Goal: Answer question/provide support: Share knowledge or assist other users

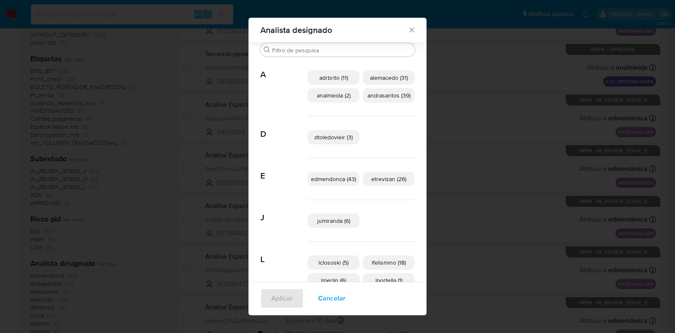
scroll to position [67, 0]
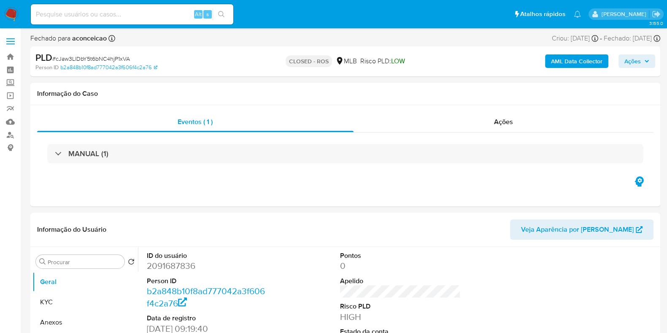
select select "10"
click at [16, 15] on img at bounding box center [11, 14] width 14 height 14
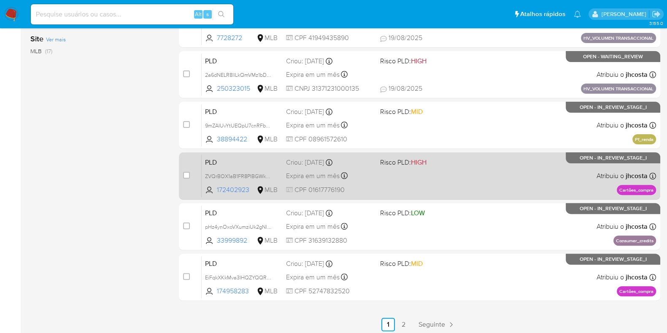
scroll to position [332, 0]
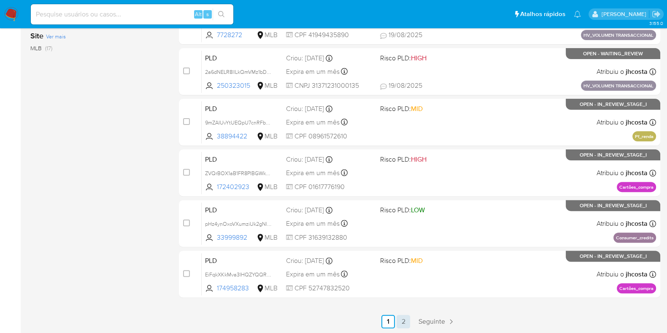
click at [403, 319] on link "2" at bounding box center [403, 321] width 13 height 13
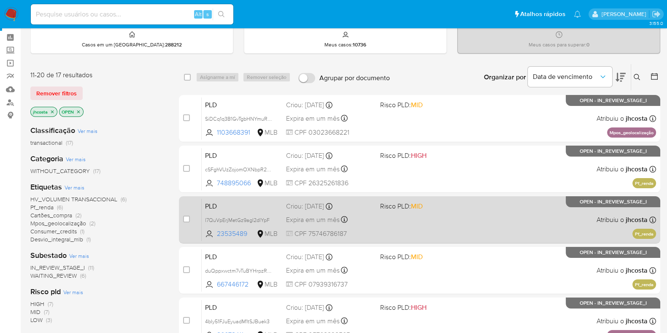
scroll to position [181, 0]
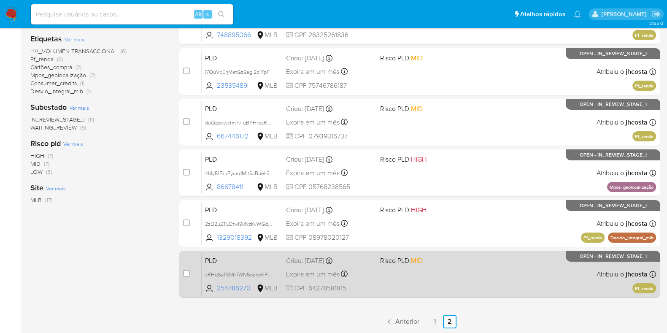
click at [432, 285] on div "PLD xRHq6eTSNh7WN5oaxpKP5aIy 254786270 MLB Risco PLD: MID Criou: 12/08/2025 Cri…" at bounding box center [429, 274] width 454 height 43
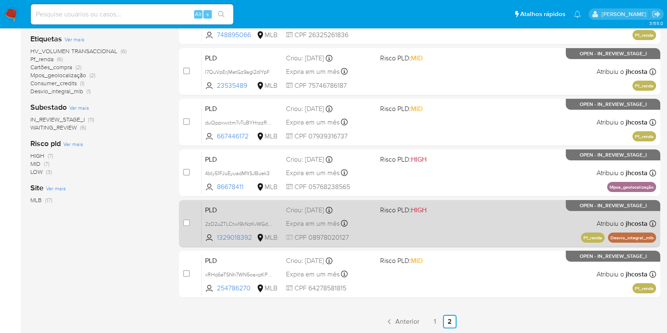
click at [443, 212] on span "Risco PLD: HIGH" at bounding box center [423, 209] width 87 height 11
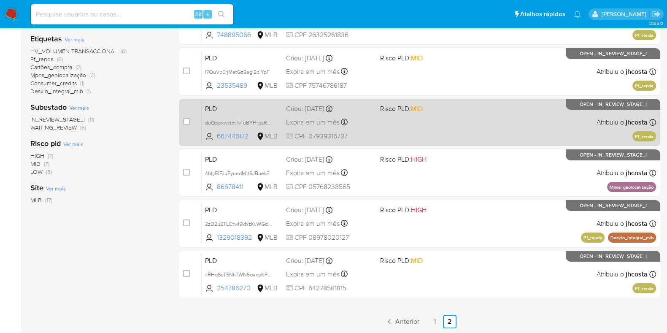
click at [434, 141] on div "PLD duQppxwctm7vTuBYHrpzRnAw 667446172 MLB Risco PLD: MID Criou: 12/08/2025 Cri…" at bounding box center [429, 122] width 454 height 43
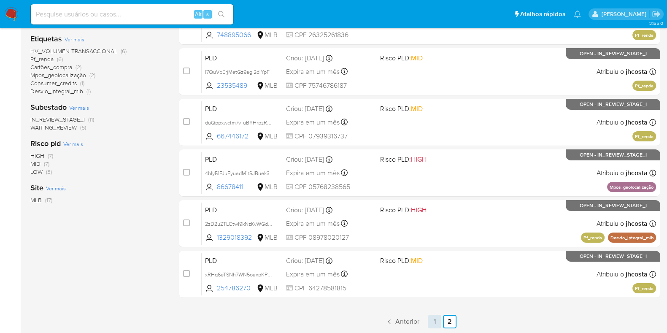
click at [434, 321] on link "1" at bounding box center [434, 321] width 13 height 13
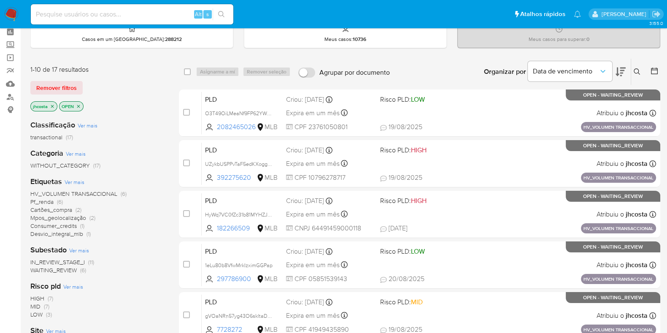
scroll to position [52, 0]
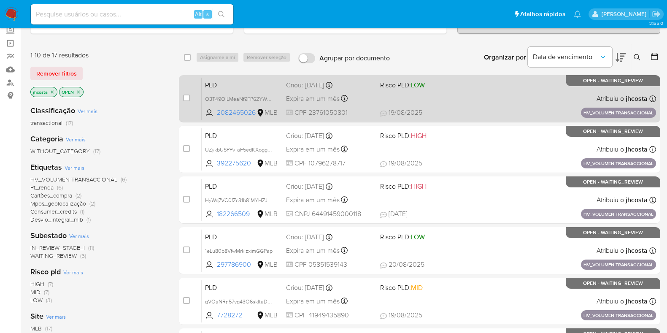
click at [439, 100] on div "PLD O3T49OiLMeaNf9FP62YW69dZ 2082465026 MLB Risco PLD: LOW Criou: 14/08/2025 Cr…" at bounding box center [429, 98] width 454 height 43
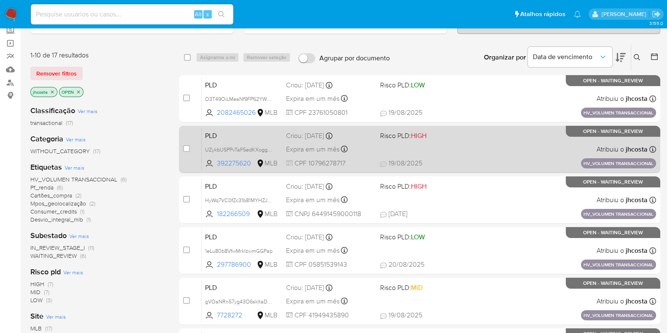
click at [409, 156] on div "PLD UZykbUSPPvTaF5edKXoggDu7 392275620 MLB Risco PLD: HIGH Criou: 14/08/2025 Cr…" at bounding box center [429, 149] width 454 height 43
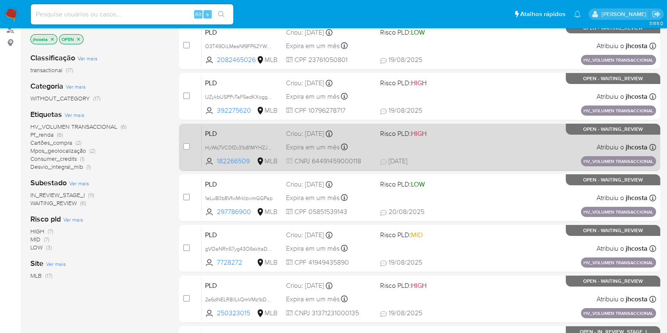
click at [426, 144] on div "PLD HyWq7VC0fZc31b81MYHZJNGP 182266509 MLB Risco PLD: HIGH Criou: 14/08/2025 Cr…" at bounding box center [429, 147] width 454 height 43
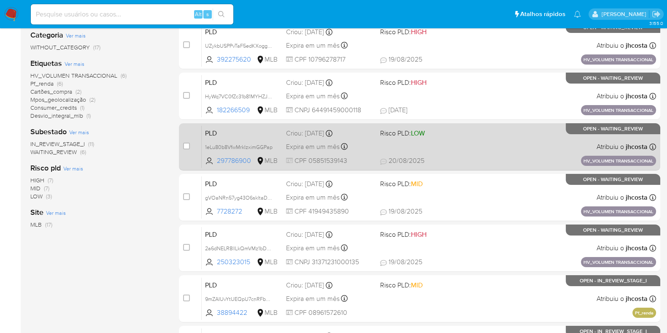
click at [461, 143] on div "PLD 1eLu80b8VfwMrkIzximGGPap 297786900 MLB Risco PLD: LOW Criou: 14/08/2025 Cri…" at bounding box center [429, 146] width 454 height 43
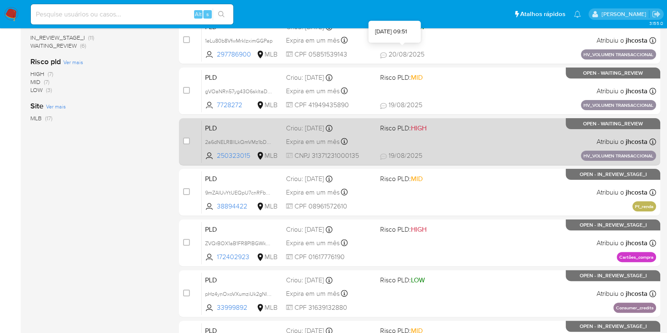
scroll to position [264, 0]
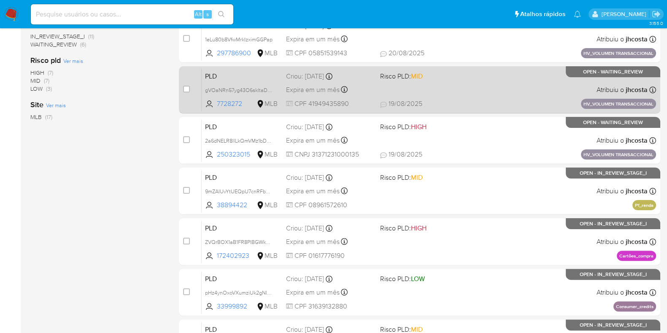
click at [418, 91] on div "PLD gVOaNRn57yg43O6skltaDJpa 7728272 MLB Risco PLD: MID Criou: 14/08/2025 Criou…" at bounding box center [429, 89] width 454 height 43
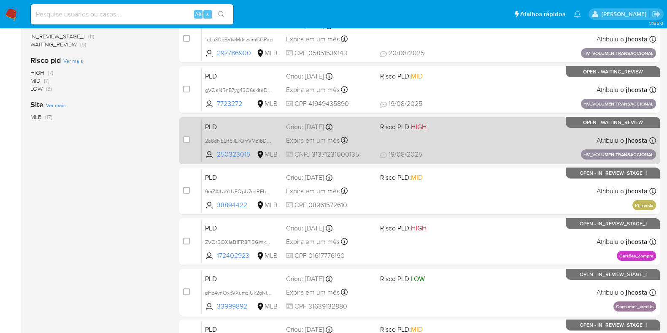
click at [540, 148] on div "PLD 2a6dNELR8llLkQmVMz1bDbWx 250323015 MLB Risco PLD: HIGH Criou: 14/08/2025 Cr…" at bounding box center [429, 140] width 454 height 43
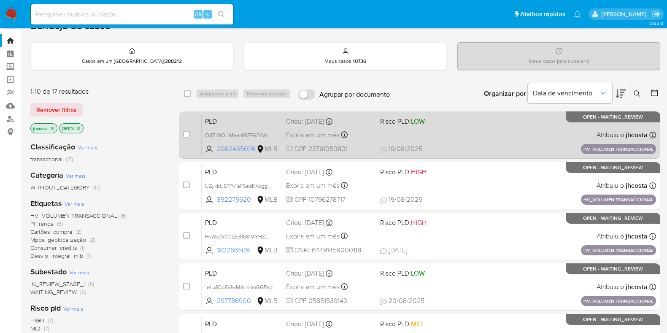
scroll to position [0, 0]
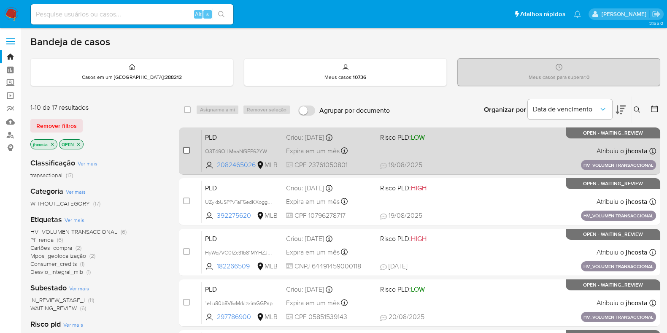
click at [183, 148] on input "checkbox" at bounding box center [186, 150] width 7 height 7
checkbox input "true"
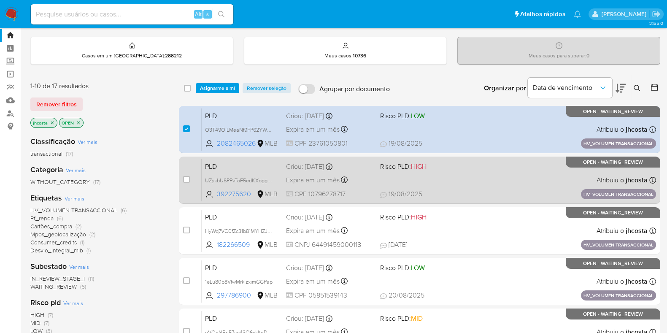
scroll to position [52, 0]
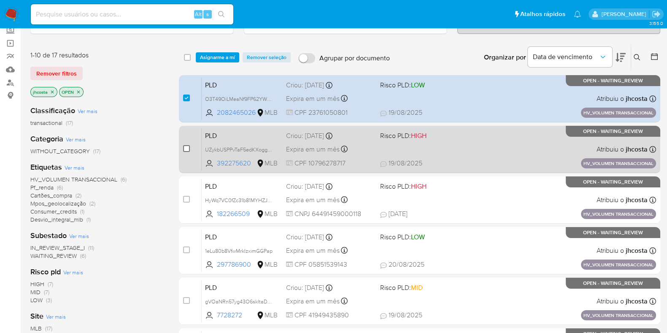
click at [185, 150] on input "checkbox" at bounding box center [186, 148] width 7 height 7
checkbox input "true"
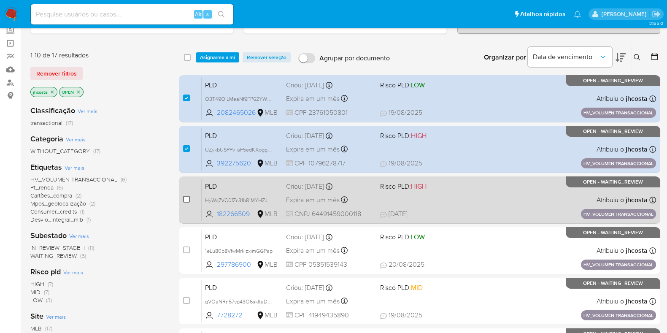
click at [188, 199] on input "checkbox" at bounding box center [186, 199] width 7 height 7
checkbox input "true"
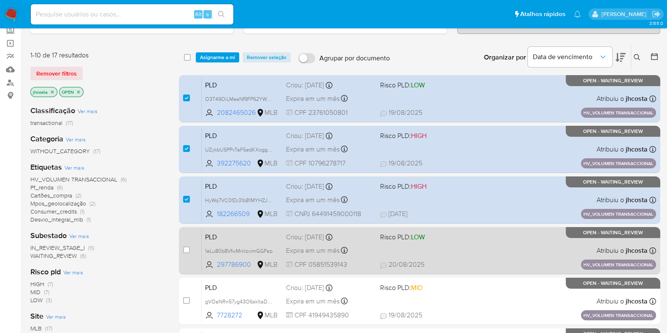
click at [183, 246] on span at bounding box center [186, 249] width 7 height 7
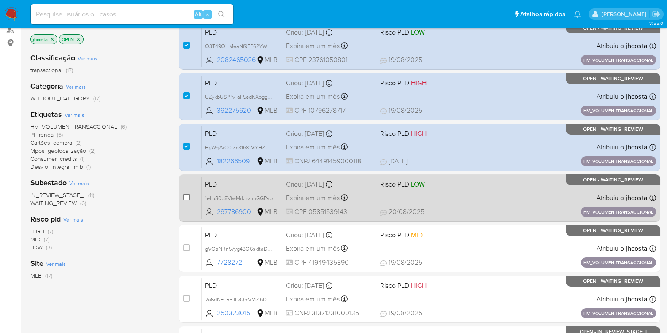
click at [185, 197] on input "checkbox" at bounding box center [186, 197] width 7 height 7
checkbox input "true"
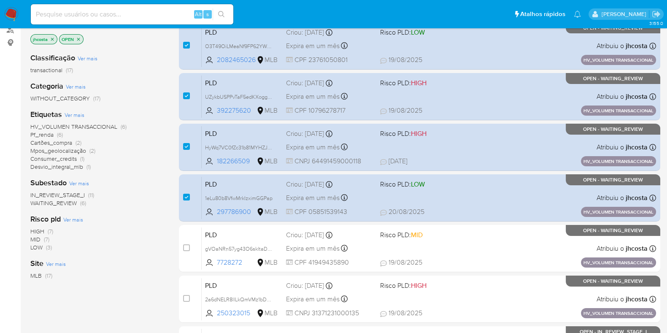
scroll to position [158, 0]
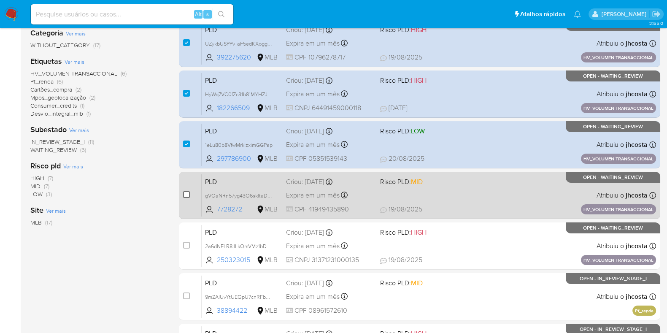
click at [184, 195] on input "checkbox" at bounding box center [186, 194] width 7 height 7
checkbox input "true"
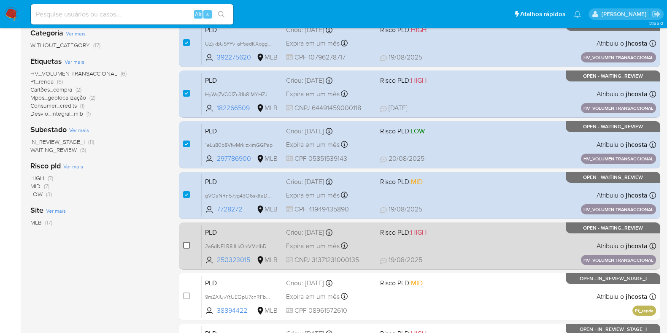
click at [184, 245] on input "checkbox" at bounding box center [186, 245] width 7 height 7
checkbox input "true"
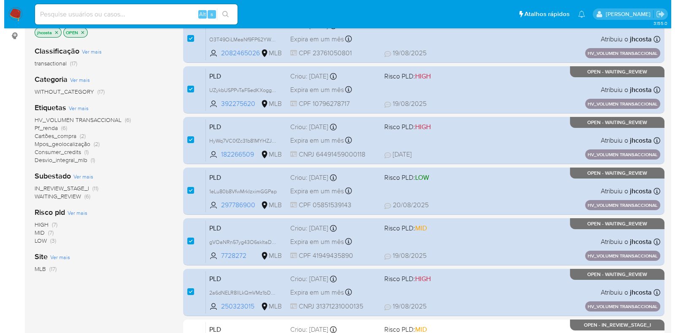
scroll to position [0, 0]
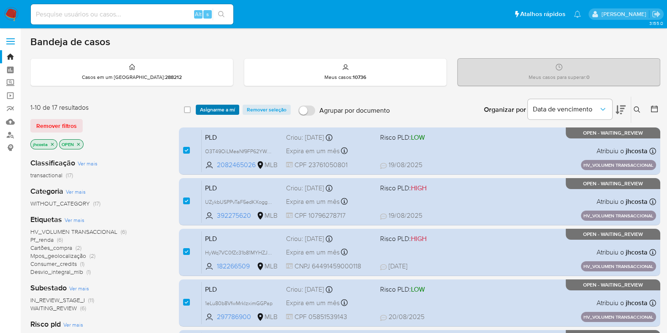
click at [216, 108] on span "Asignarme a mí" at bounding box center [217, 109] width 35 height 8
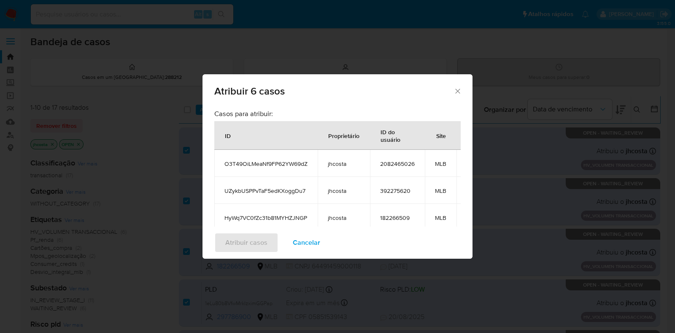
scroll to position [157, 0]
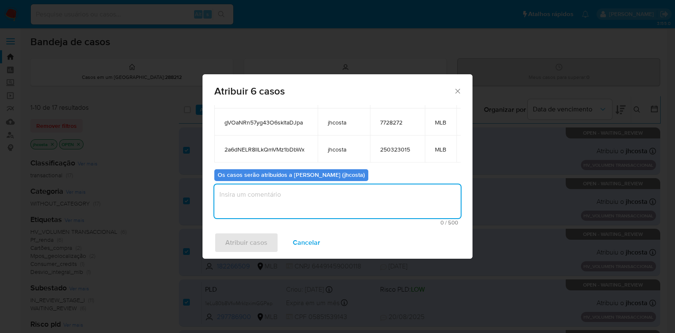
click at [253, 192] on textarea "assign-modal" at bounding box center [337, 201] width 246 height 34
type textarea "."
click at [256, 242] on span "Atribuir casos" at bounding box center [246, 242] width 42 height 19
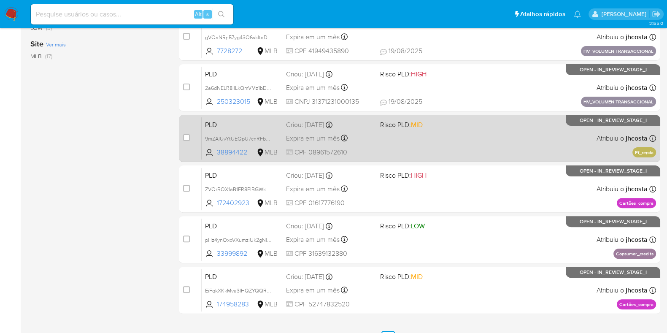
scroll to position [332, 0]
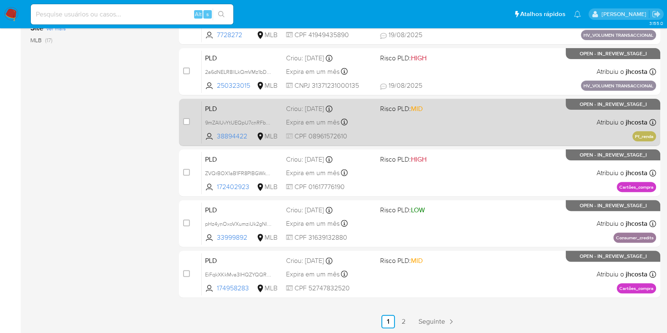
click at [394, 121] on div "PLD 9mZAIUvYtUEQpU7cnRFb7Y4O 38894422 MLB Risco PLD: MID Criou: 12/08/2025 Crio…" at bounding box center [429, 122] width 454 height 43
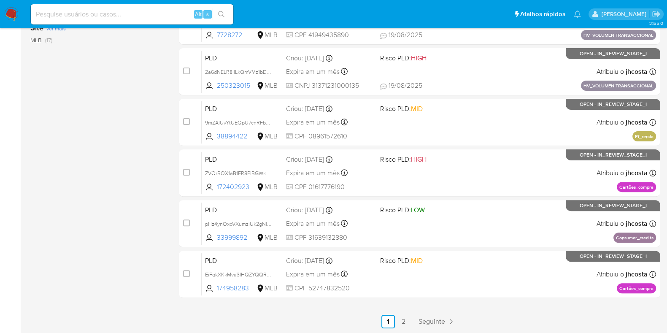
click at [404, 320] on link "2" at bounding box center [403, 321] width 13 height 13
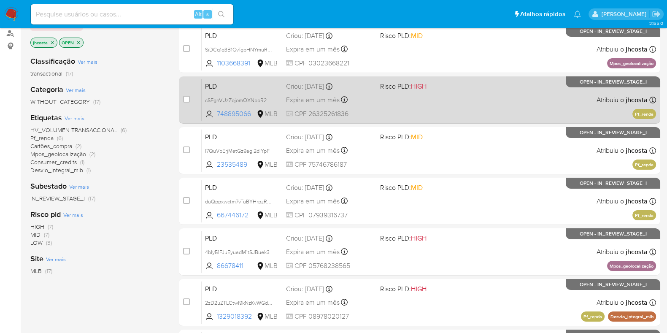
scroll to position [105, 0]
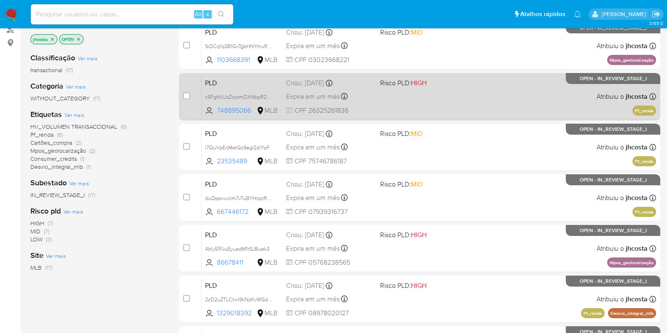
click at [435, 93] on div "PLD cSFghVUzZojomOXNbpR2K9ya 748895066 MLB Risco PLD: HIGH Criou: 12/08/2025 Cr…" at bounding box center [429, 96] width 454 height 43
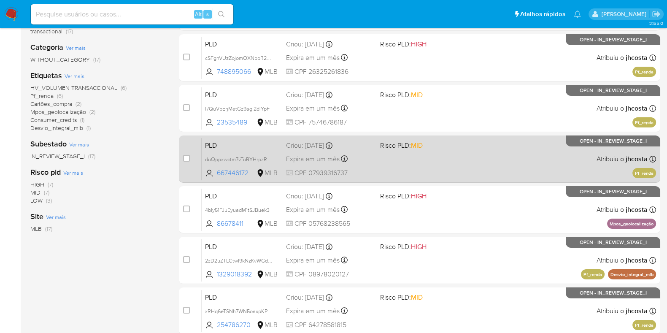
scroll to position [158, 0]
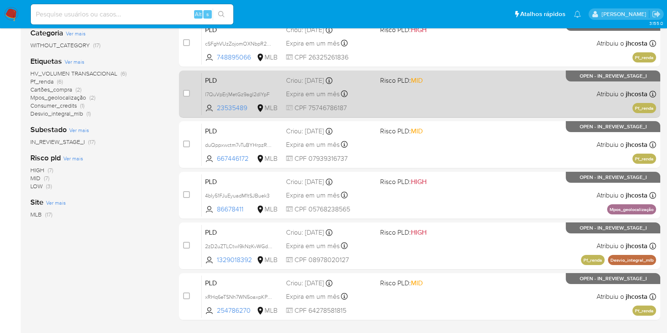
click at [423, 96] on div "PLD l7QuVpErjMetGz9agI2dlYpF 23535489 MLB Risco PLD: MID Criou: 12/08/2025 Crio…" at bounding box center [429, 94] width 454 height 43
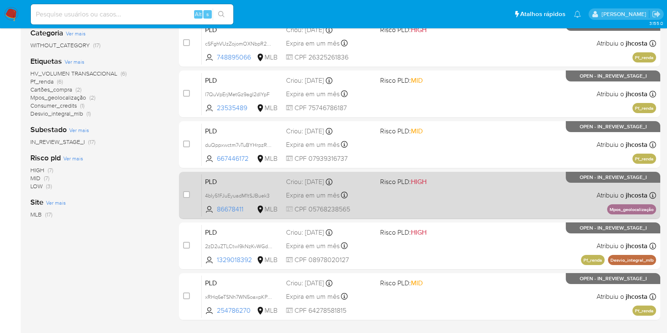
scroll to position [181, 0]
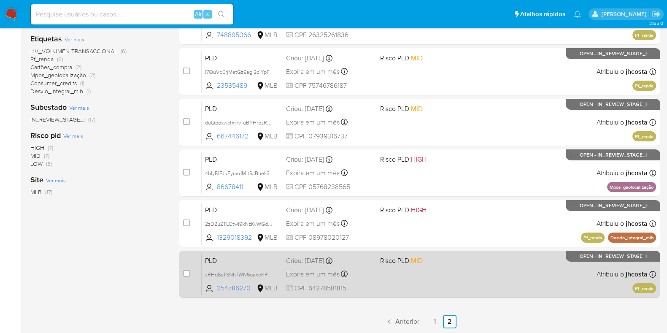
click at [399, 273] on div "PLD xRHq6eTSNh7WN5oaxpKP5aIy 254786270 MLB Risco PLD: MID Criou: 12/08/2025 Cri…" at bounding box center [429, 274] width 454 height 43
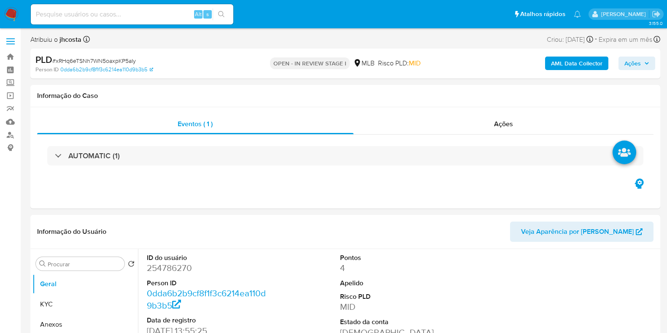
select select "10"
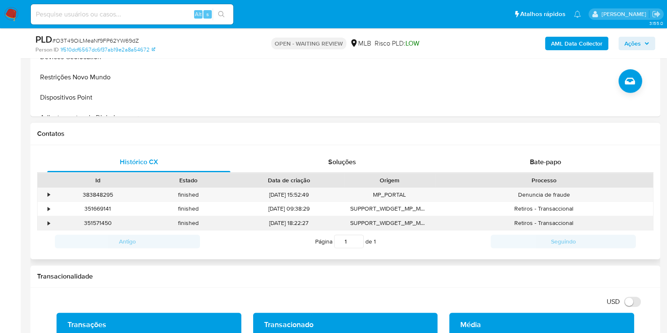
scroll to position [369, 0]
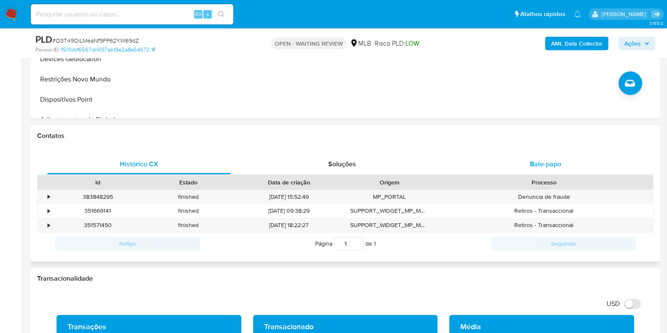
click at [557, 165] on span "Bate-papo" at bounding box center [545, 164] width 31 height 10
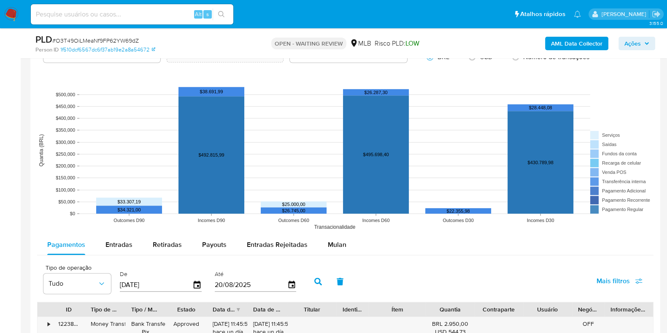
scroll to position [896, 0]
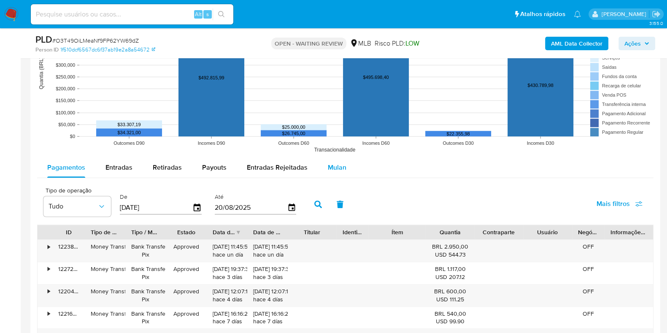
click at [336, 174] on div "Mulan" at bounding box center [337, 167] width 19 height 20
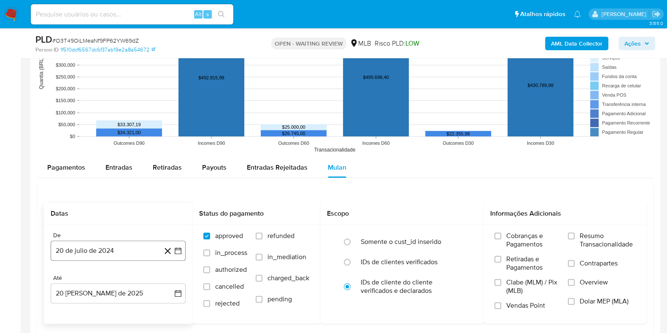
click at [110, 254] on button "20 de julio de 2024" at bounding box center [118, 250] width 135 height 20
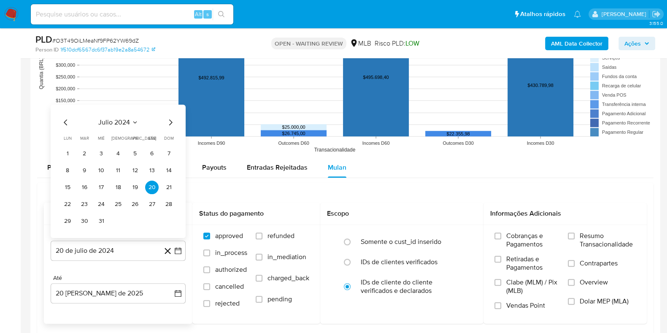
click at [129, 123] on span "julio 2024" at bounding box center [114, 122] width 32 height 8
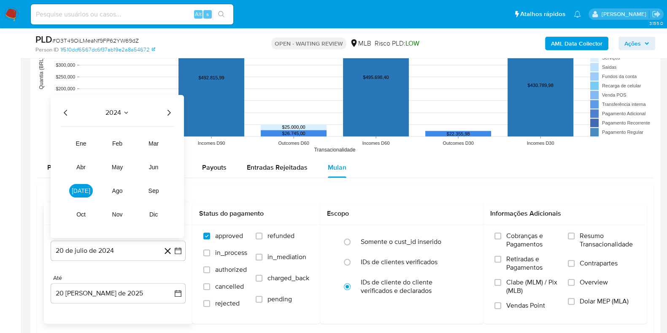
click at [170, 112] on icon "Año siguiente" at bounding box center [169, 113] width 10 height 10
click at [84, 189] on span "[DATE]" at bounding box center [81, 190] width 19 height 7
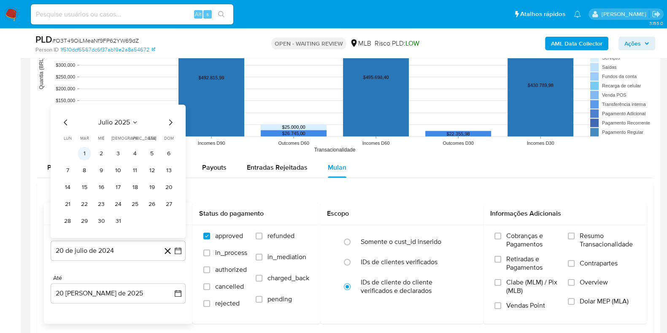
click at [85, 155] on button "1" at bounding box center [84, 153] width 13 height 13
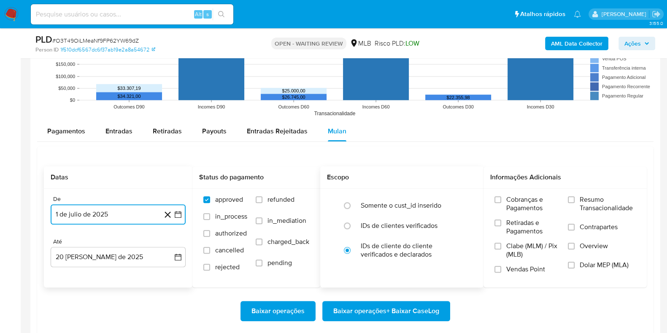
scroll to position [949, 0]
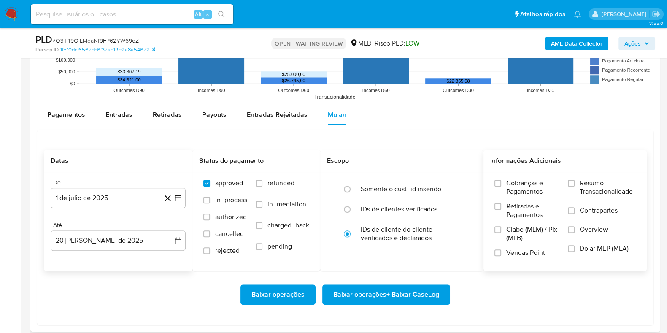
click at [582, 185] on span "Resumo Transacionalidade" at bounding box center [608, 187] width 56 height 17
click at [575, 185] on input "Resumo Transacionalidade" at bounding box center [571, 183] width 7 height 7
click at [412, 293] on span "Baixar operações + Baixar CaseLog" at bounding box center [386, 294] width 106 height 19
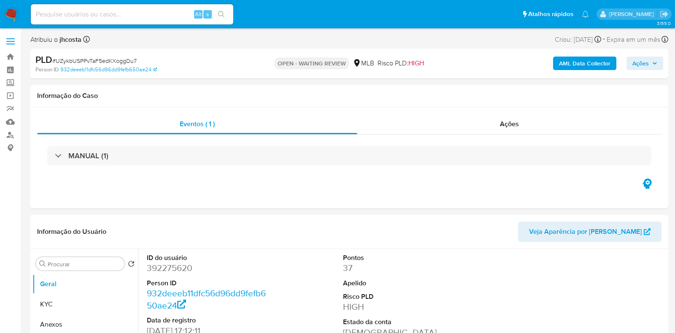
select select "10"
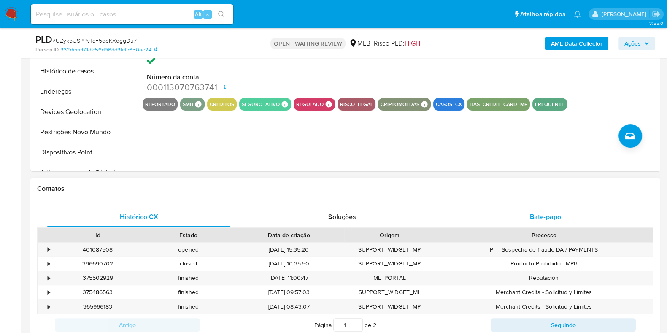
click at [547, 212] on span "Bate-papo" at bounding box center [545, 217] width 31 height 10
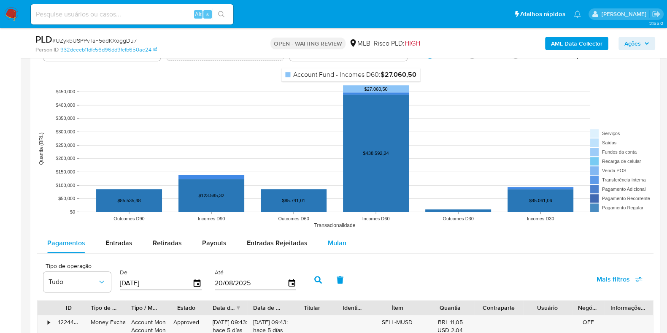
scroll to position [896, 0]
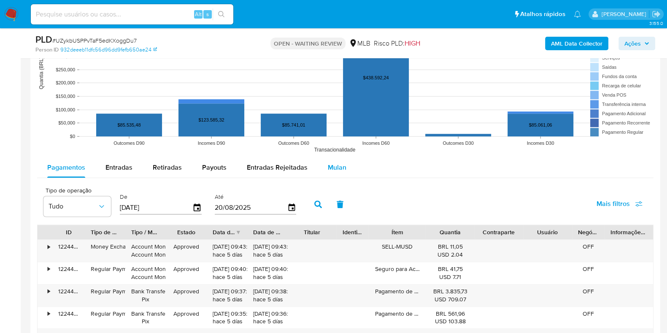
click at [333, 165] on span "Mulan" at bounding box center [337, 167] width 19 height 10
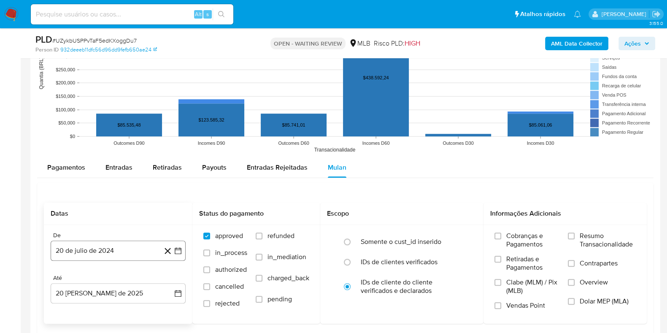
click at [73, 247] on button "20 de julio de 2024" at bounding box center [118, 250] width 135 height 20
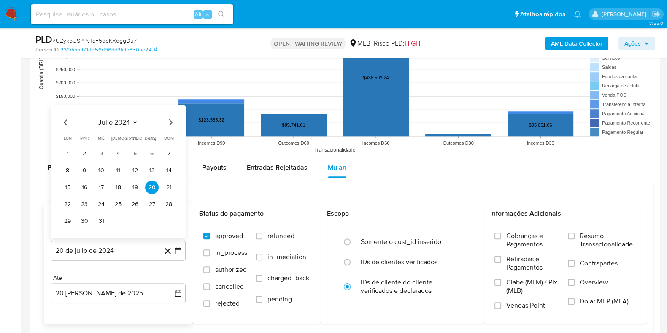
click at [124, 122] on span "julio 2024" at bounding box center [114, 122] width 32 height 8
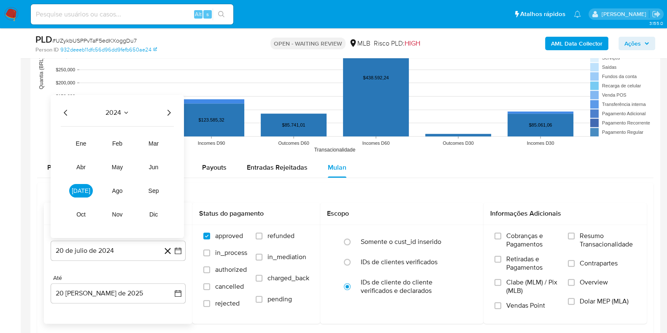
click at [169, 112] on icon "Año siguiente" at bounding box center [169, 113] width 10 height 10
click at [80, 188] on span "[DATE]" at bounding box center [81, 190] width 19 height 7
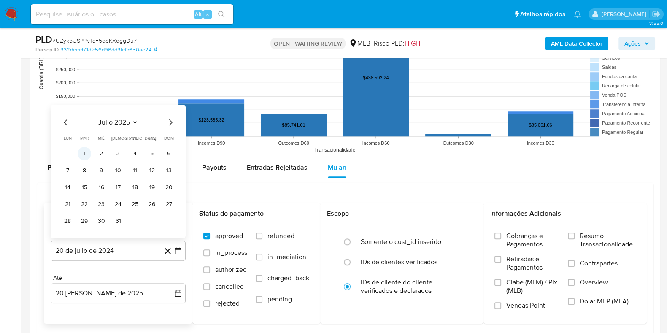
click at [82, 151] on button "1" at bounding box center [84, 153] width 13 height 13
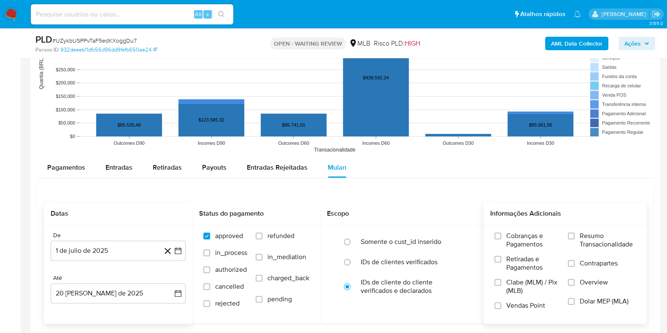
click at [599, 238] on span "Resumo Transacionalidade" at bounding box center [608, 240] width 56 height 17
click at [575, 238] on input "Resumo Transacionalidade" at bounding box center [571, 235] width 7 height 7
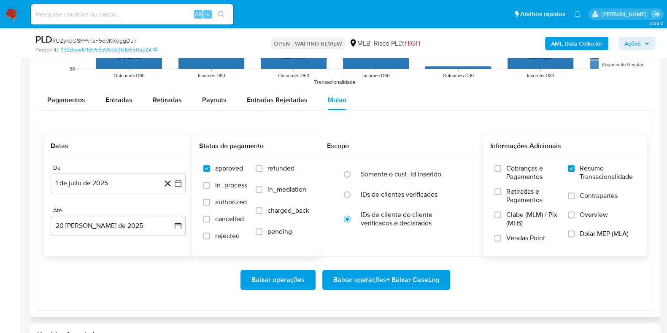
scroll to position [1002, 0]
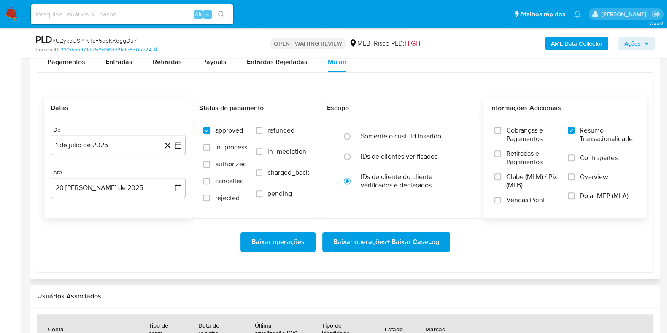
click at [393, 245] on span "Baixar operações + Baixar CaseLog" at bounding box center [386, 241] width 106 height 19
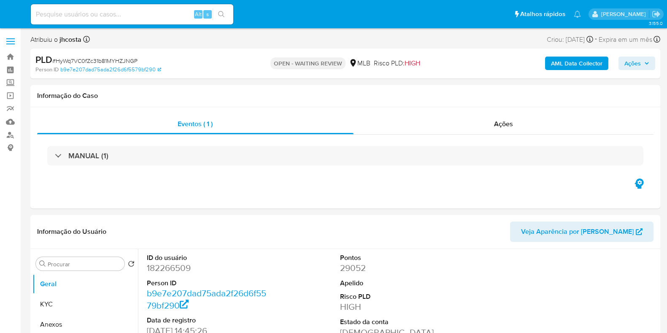
select select "10"
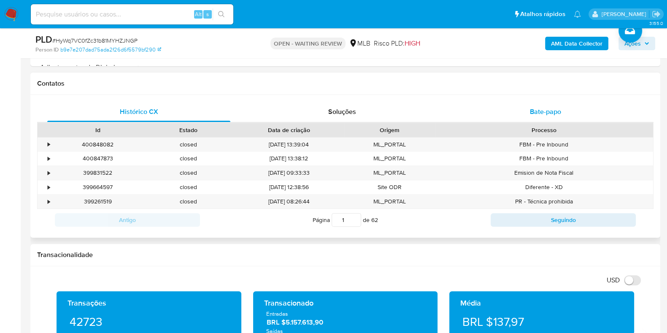
click at [548, 109] on span "Bate-papo" at bounding box center [545, 112] width 31 height 10
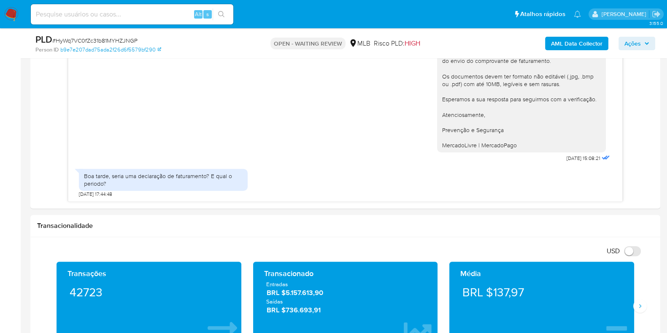
scroll to position [421, 0]
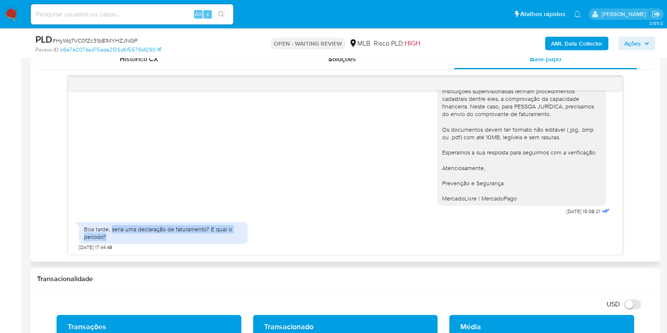
drag, startPoint x: 111, startPoint y: 227, endPoint x: 224, endPoint y: 252, distance: 115.0
click at [242, 251] on div "Ola, Estamos realizando uma verificação adicional de segurança em contas de usu…" at bounding box center [345, 172] width 554 height 164
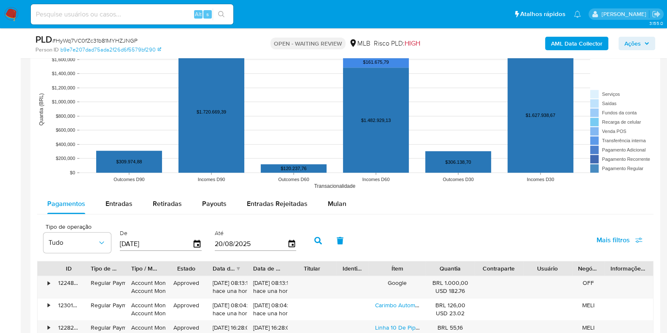
scroll to position [896, 0]
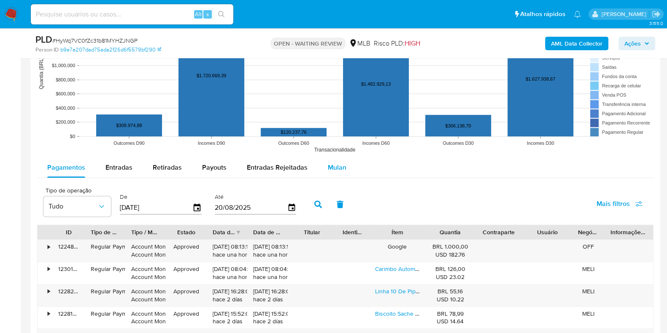
click at [334, 167] on span "Mulan" at bounding box center [337, 167] width 19 height 10
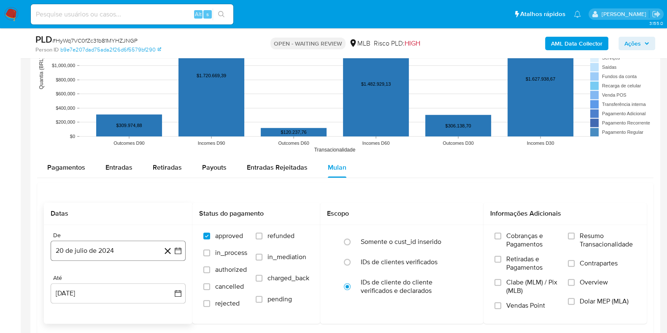
click at [102, 250] on button "20 de julio de 2024" at bounding box center [118, 250] width 135 height 20
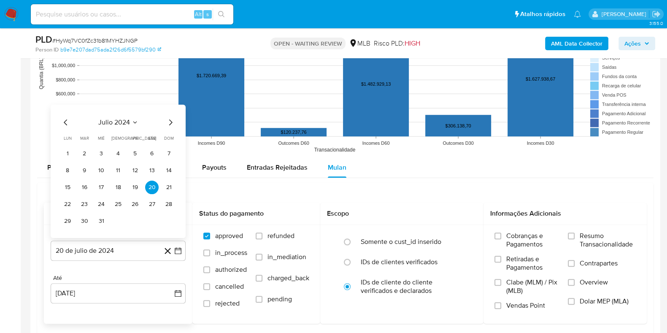
scroll to position [949, 0]
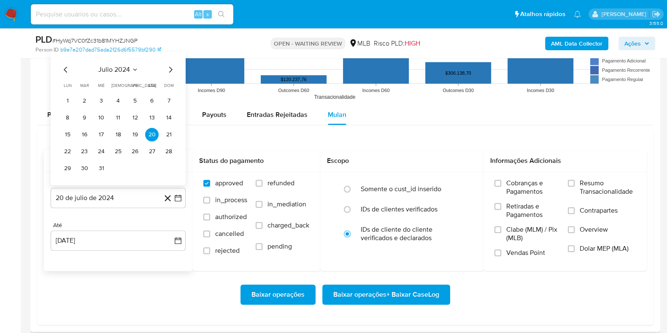
click at [134, 68] on icon "Seleccionar mes y año" at bounding box center [135, 69] width 7 height 7
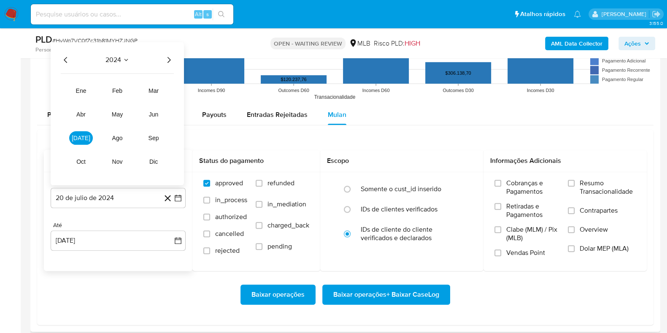
drag, startPoint x: 173, startPoint y: 57, endPoint x: 159, endPoint y: 77, distance: 24.5
click at [173, 57] on icon "Año siguiente" at bounding box center [169, 60] width 10 height 10
click at [80, 139] on span "jul" at bounding box center [81, 138] width 19 height 7
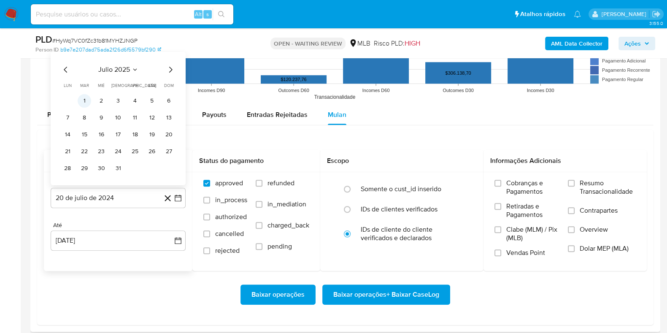
click at [88, 100] on button "1" at bounding box center [84, 100] width 13 height 13
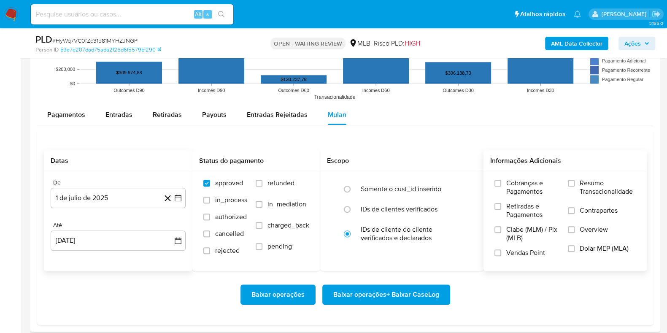
click at [582, 186] on span "Resumo Transacionalidade" at bounding box center [608, 187] width 56 height 17
click at [575, 186] on input "Resumo Transacionalidade" at bounding box center [571, 183] width 7 height 7
click at [410, 307] on div "Baixar operações Baixar operações + Baixar CaseLog" at bounding box center [345, 294] width 603 height 47
click at [405, 299] on span "Baixar operações + Baixar CaseLog" at bounding box center [386, 294] width 106 height 19
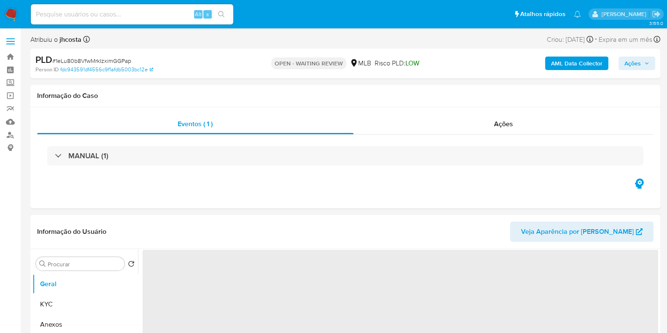
click at [100, 58] on span "# 1eLu80b8VfwMrkIzximGGPap" at bounding box center [91, 61] width 79 height 8
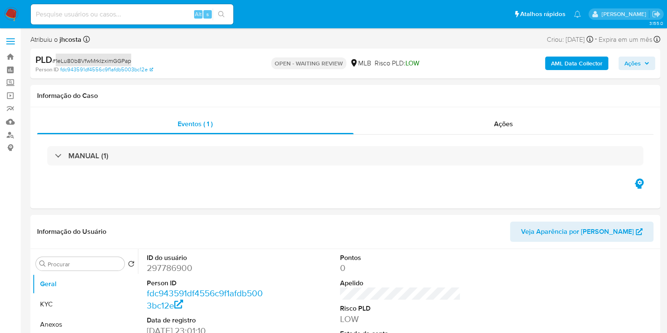
select select "10"
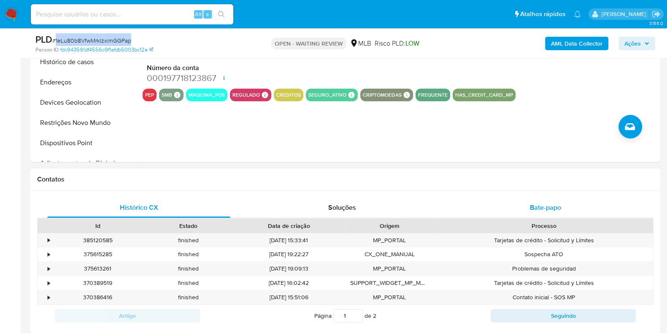
scroll to position [316, 0]
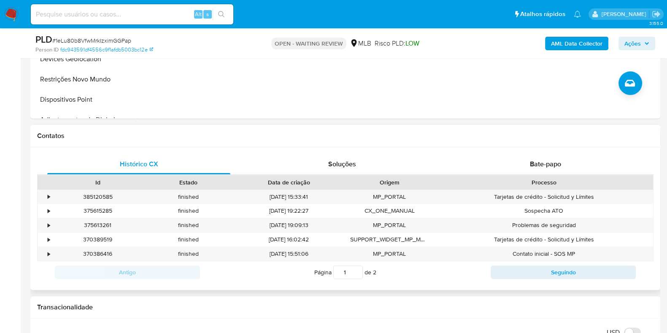
click at [533, 149] on div "Histórico CX Soluções Bate-papo Id Estado Data de criação Origem Processo • 385…" at bounding box center [345, 218] width 630 height 143
click at [523, 159] on div "Bate-papo" at bounding box center [545, 164] width 183 height 20
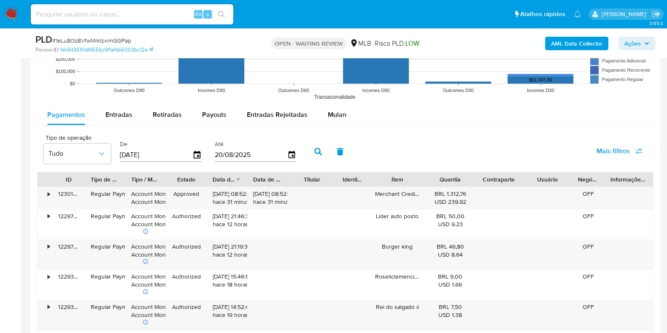
scroll to position [949, 0]
click at [328, 120] on div "Mulan" at bounding box center [337, 115] width 19 height 20
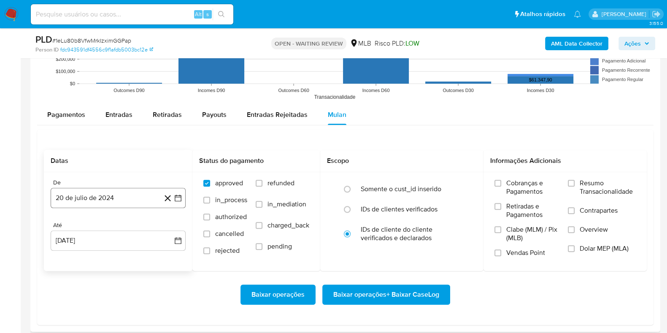
click at [76, 194] on button "20 de julio de 2024" at bounding box center [118, 198] width 135 height 20
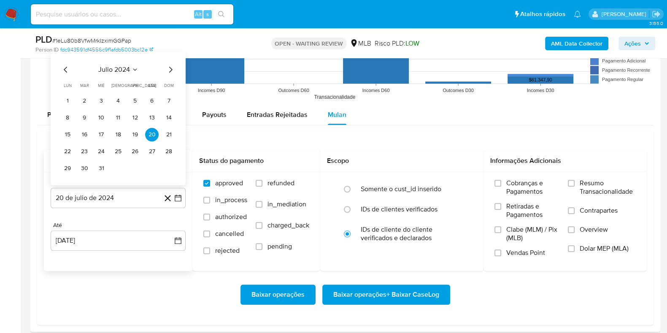
click at [132, 72] on icon "Seleccionar mes y año" at bounding box center [135, 69] width 7 height 7
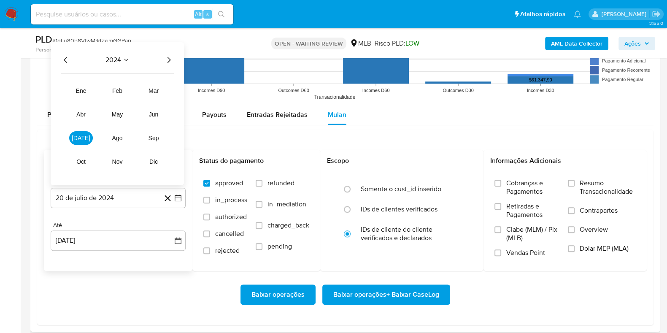
click at [169, 55] on icon "Año siguiente" at bounding box center [169, 60] width 10 height 10
click at [86, 137] on button "[DATE]" at bounding box center [81, 137] width 24 height 13
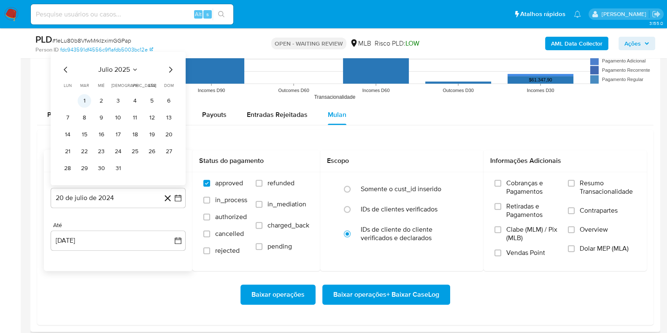
click at [84, 94] on button "1" at bounding box center [84, 100] width 13 height 13
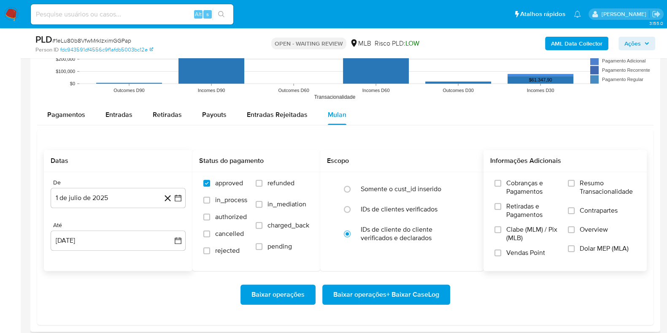
click at [602, 186] on span "Resumo Transacionalidade" at bounding box center [608, 187] width 56 height 17
click at [575, 186] on input "Resumo Transacionalidade" at bounding box center [571, 183] width 7 height 7
click at [402, 290] on span "Baixar operações + Baixar CaseLog" at bounding box center [386, 294] width 106 height 19
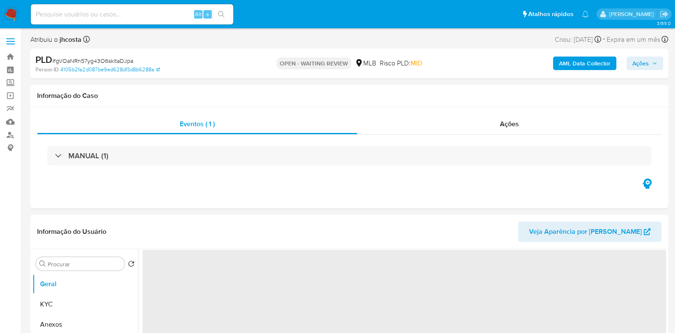
select select "10"
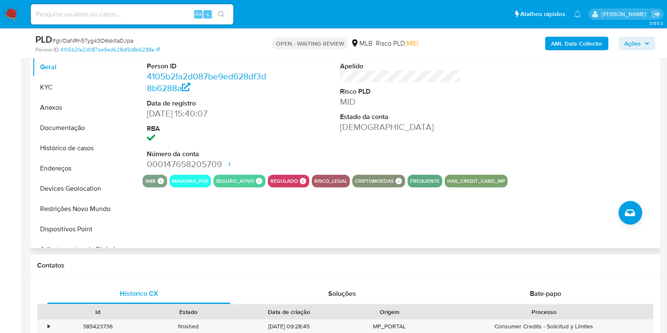
scroll to position [264, 0]
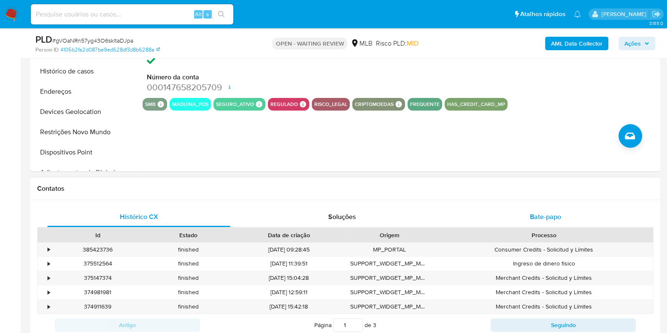
click at [532, 218] on span "Bate-papo" at bounding box center [545, 217] width 31 height 10
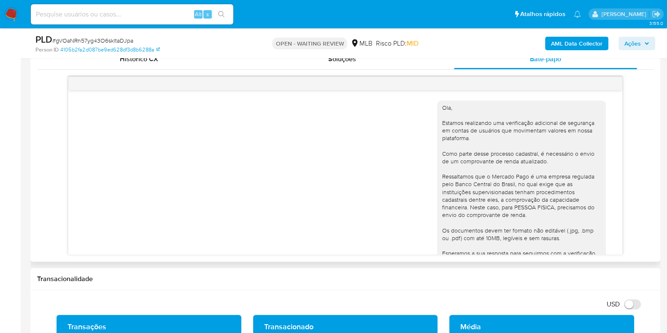
scroll to position [93, 0]
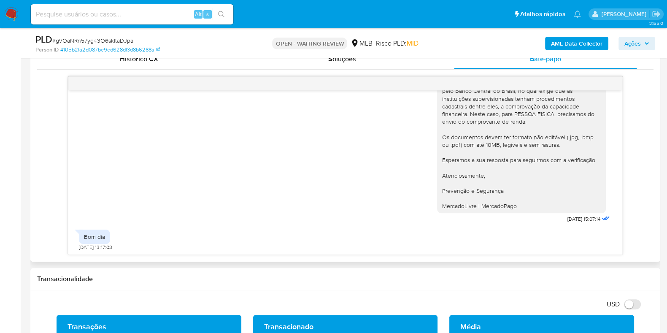
drag, startPoint x: 83, startPoint y: 237, endPoint x: 159, endPoint y: 231, distance: 76.2
click at [158, 231] on div "Bom dia 19/08/2025 13:17:03" at bounding box center [345, 237] width 533 height 25
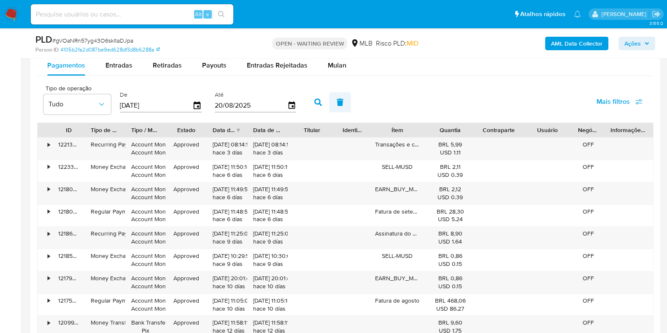
scroll to position [1002, 0]
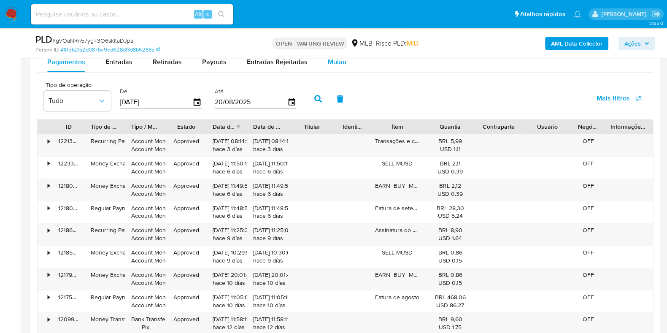
click at [337, 69] on div "Mulan" at bounding box center [337, 62] width 19 height 20
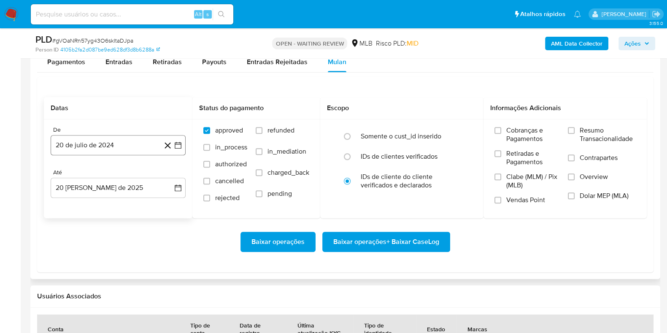
click at [95, 140] on button "20 de julio de 2024" at bounding box center [118, 145] width 135 height 20
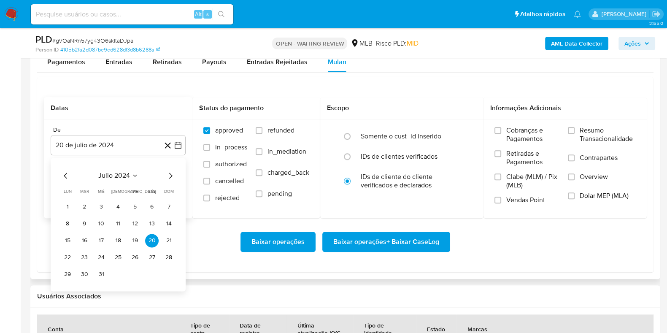
click at [128, 174] on span "julio 2024" at bounding box center [114, 175] width 32 height 8
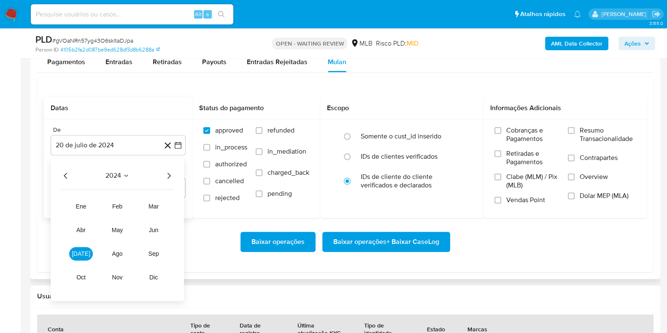
click at [173, 176] on icon "Año siguiente" at bounding box center [169, 175] width 10 height 10
click at [82, 253] on span "jul" at bounding box center [81, 253] width 19 height 7
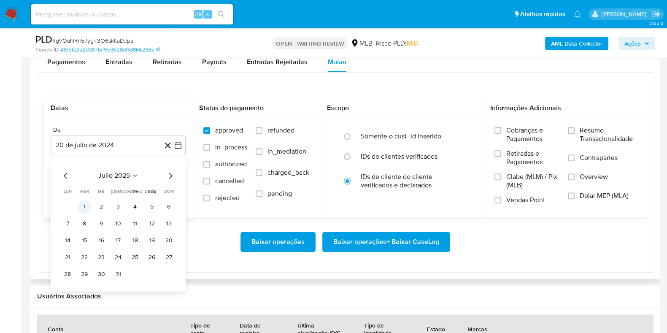
click at [86, 203] on button "1" at bounding box center [84, 206] width 13 height 13
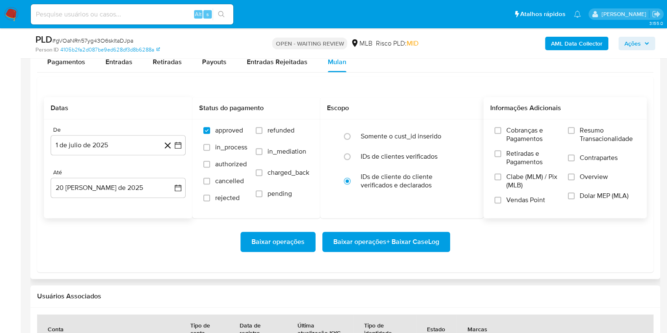
click at [596, 138] on span "Resumo Transacionalidade" at bounding box center [608, 134] width 56 height 17
click at [575, 134] on input "Resumo Transacionalidade" at bounding box center [571, 130] width 7 height 7
click at [400, 240] on span "Baixar operações + Baixar CaseLog" at bounding box center [386, 241] width 106 height 19
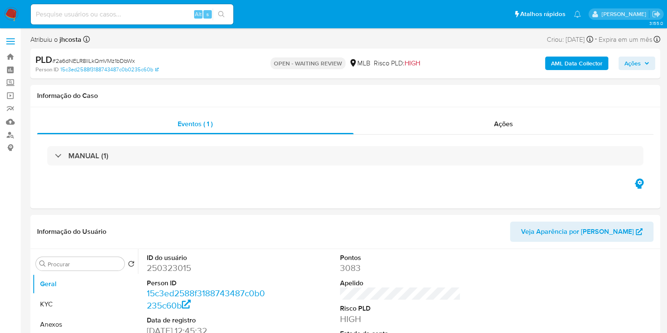
select select "10"
drag, startPoint x: 288, startPoint y: 62, endPoint x: 337, endPoint y: 62, distance: 49.4
click at [337, 62] on p "OPEN - WAITING REVIEW" at bounding box center [307, 63] width 75 height 12
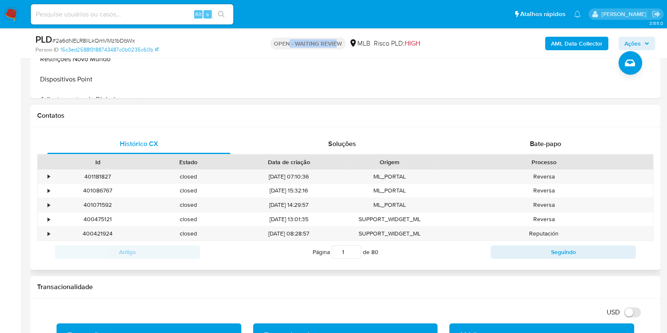
scroll to position [264, 0]
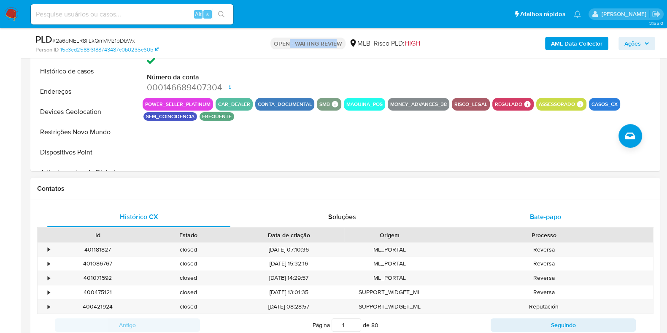
click at [549, 209] on div "Histórico CX Soluções Bate-papo Id Estado Data de criação Origem Processo • 401…" at bounding box center [345, 271] width 630 height 143
click at [548, 213] on span "Bate-papo" at bounding box center [545, 217] width 31 height 10
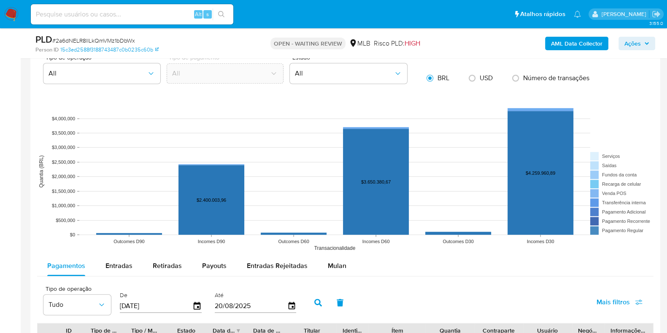
scroll to position [896, 0]
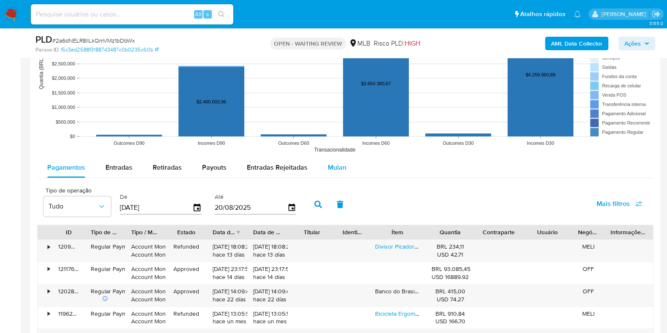
click at [337, 171] on span "Mulan" at bounding box center [337, 167] width 19 height 10
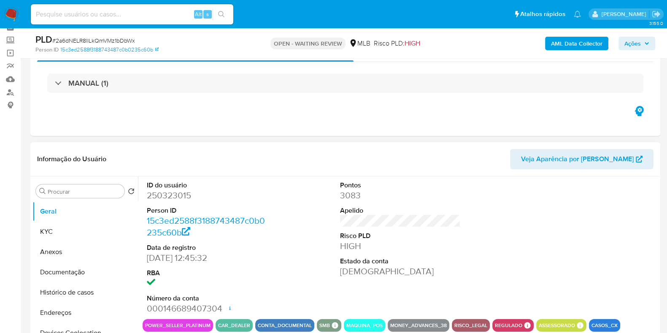
scroll to position [52, 0]
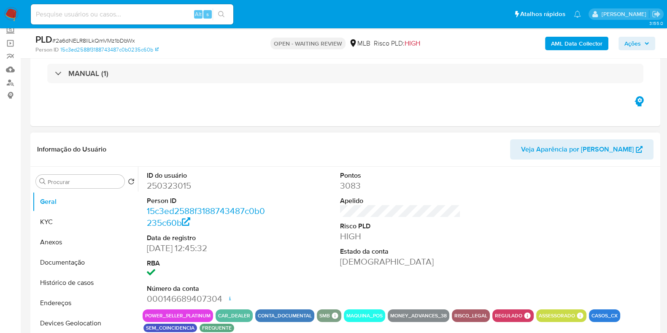
drag, startPoint x: 334, startPoint y: 209, endPoint x: 484, endPoint y: 209, distance: 149.7
click at [484, 209] on div "ID do usuário 250323015 Person ID 15c3ed2588f3188743487c0b0235c60b Data de regi…" at bounding box center [400, 238] width 515 height 143
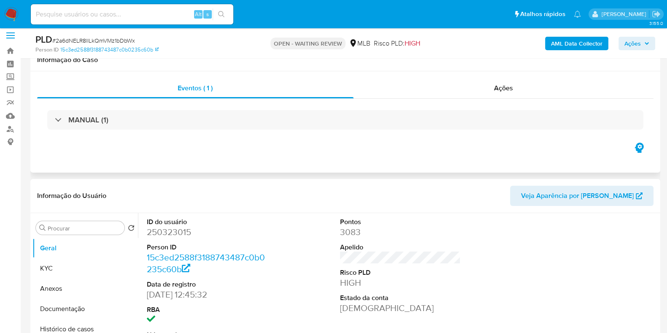
scroll to position [0, 0]
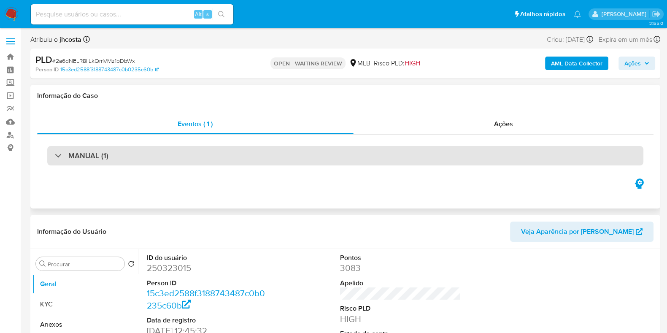
click at [407, 158] on div "MANUAL (1)" at bounding box center [345, 155] width 596 height 19
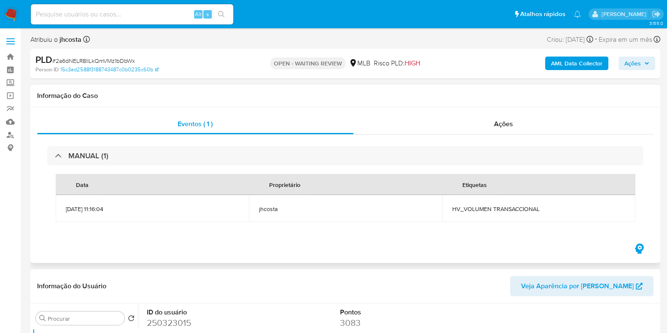
click at [372, 189] on th "Proprietário" at bounding box center [345, 184] width 193 height 21
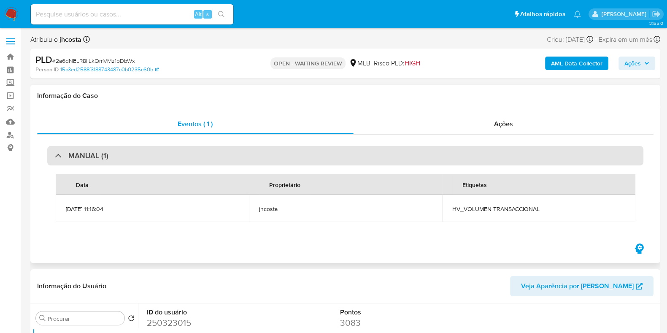
click at [372, 155] on div "MANUAL (1)" at bounding box center [345, 155] width 596 height 19
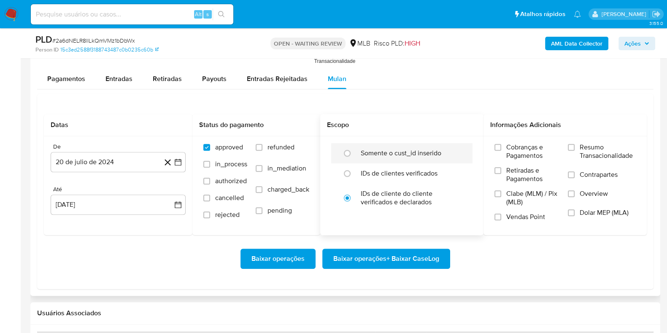
scroll to position [1002, 0]
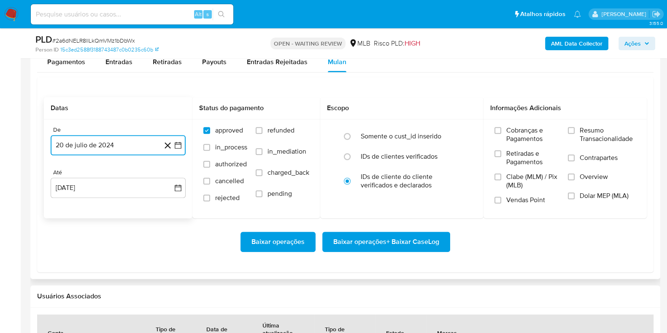
click at [115, 140] on button "20 de julio de 2024" at bounding box center [118, 145] width 135 height 20
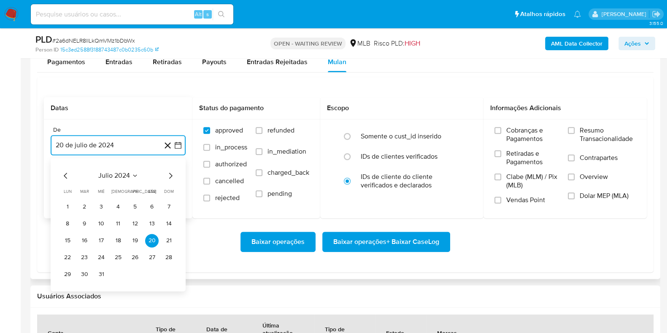
click at [127, 178] on span "julio 2024" at bounding box center [114, 175] width 32 height 8
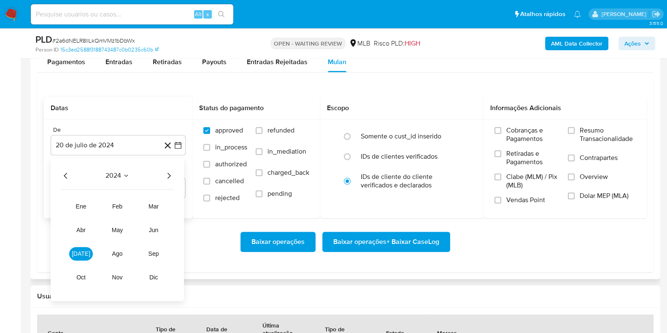
click at [170, 175] on icon "Año siguiente" at bounding box center [168, 176] width 3 height 6
click at [82, 252] on span "[DATE]" at bounding box center [81, 253] width 19 height 7
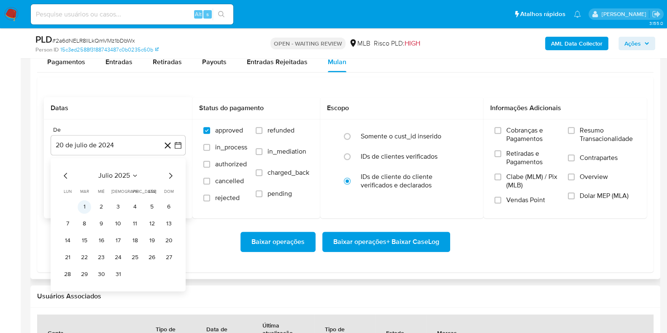
click at [87, 208] on button "1" at bounding box center [84, 206] width 13 height 13
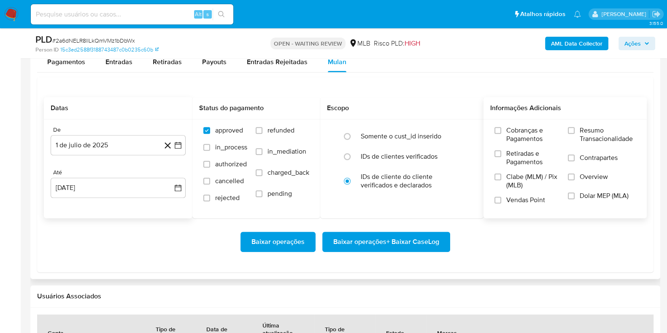
click at [586, 132] on span "Resumo Transacionalidade" at bounding box center [608, 134] width 56 height 17
click at [575, 132] on input "Resumo Transacionalidade" at bounding box center [571, 130] width 7 height 7
click at [407, 243] on span "Baixar operações + Baixar CaseLog" at bounding box center [386, 241] width 106 height 19
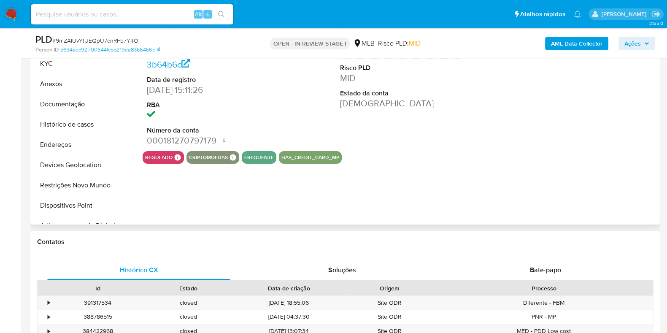
select select "10"
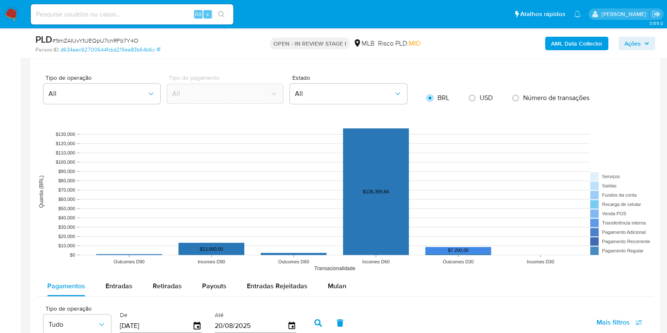
scroll to position [738, 0]
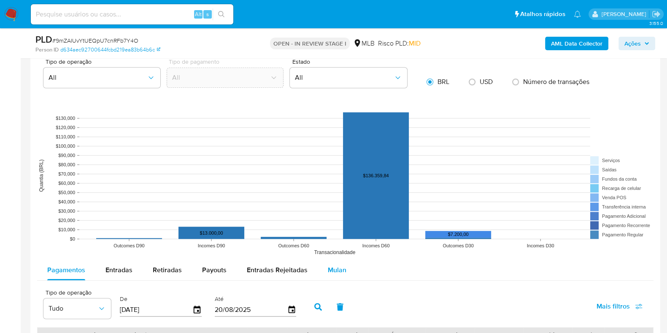
click at [339, 269] on span "Mulan" at bounding box center [337, 270] width 19 height 10
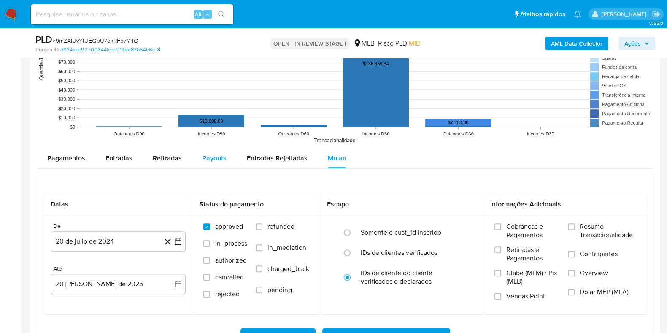
scroll to position [896, 0]
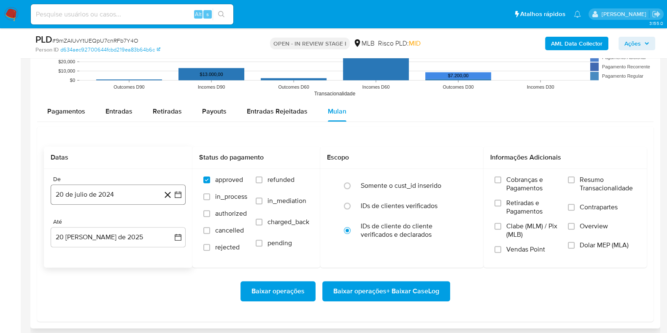
click at [93, 194] on button "20 de julio de 2024" at bounding box center [118, 194] width 135 height 20
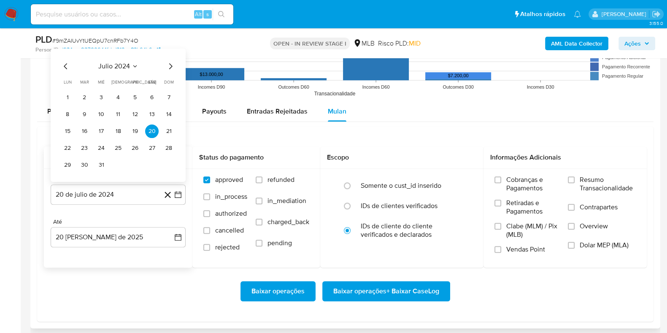
click at [133, 62] on icon "Seleccionar mes y año" at bounding box center [135, 65] width 7 height 7
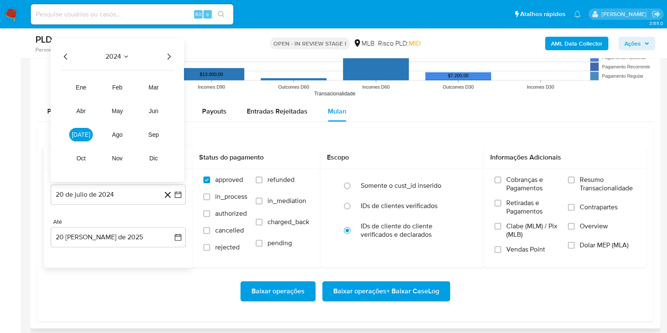
click at [168, 57] on icon "Año siguiente" at bounding box center [169, 56] width 10 height 10
click at [81, 134] on span "[DATE]" at bounding box center [81, 134] width 19 height 7
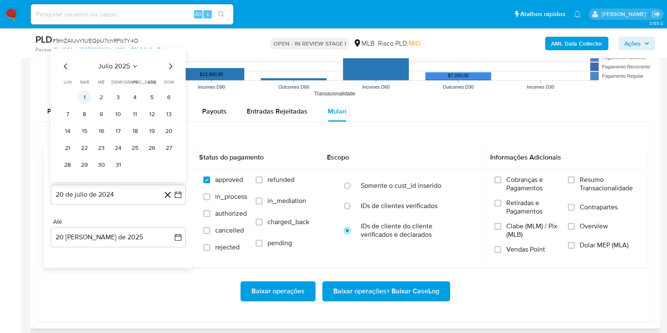
click at [80, 96] on button "1" at bounding box center [84, 96] width 13 height 13
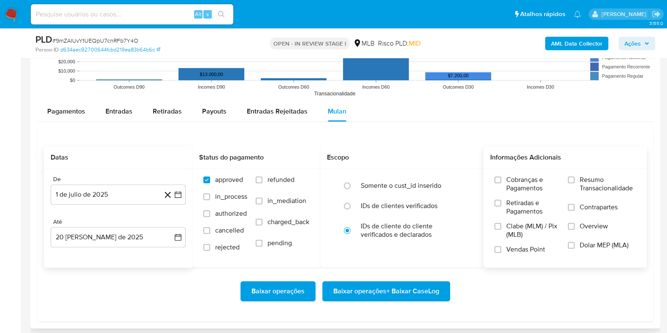
click at [584, 173] on div "Cobranças e Pagamentos Retiradas e Pagamentos Clabe (MLM) / Pix (MLB) Vendas Po…" at bounding box center [564, 218] width 163 height 98
click at [582, 178] on span "Resumo Transacionalidade" at bounding box center [608, 183] width 56 height 17
click at [575, 178] on input "Resumo Transacionalidade" at bounding box center [571, 179] width 7 height 7
click at [412, 297] on span "Baixar operações + Baixar CaseLog" at bounding box center [386, 291] width 106 height 19
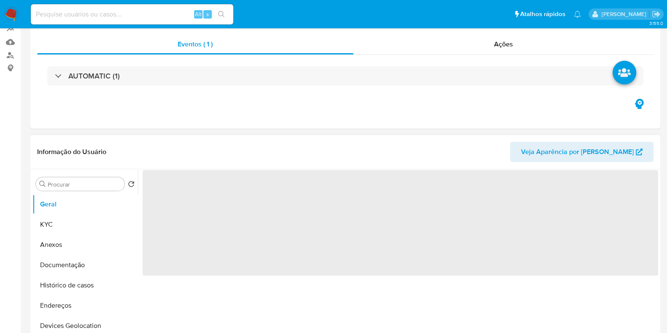
scroll to position [210, 0]
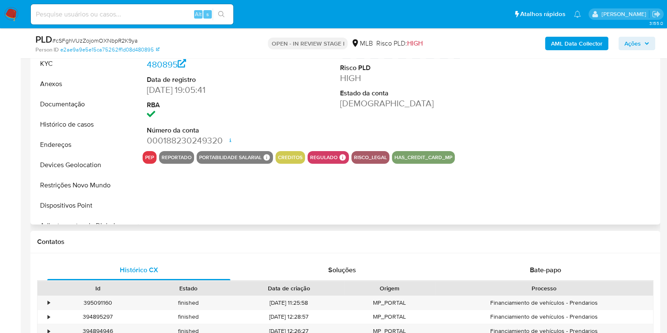
select select "10"
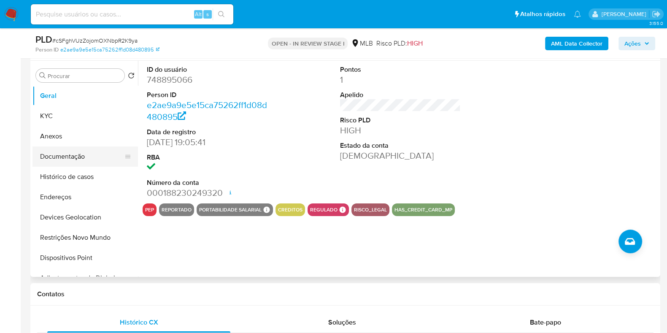
click at [68, 163] on button "Documentação" at bounding box center [81, 156] width 99 height 20
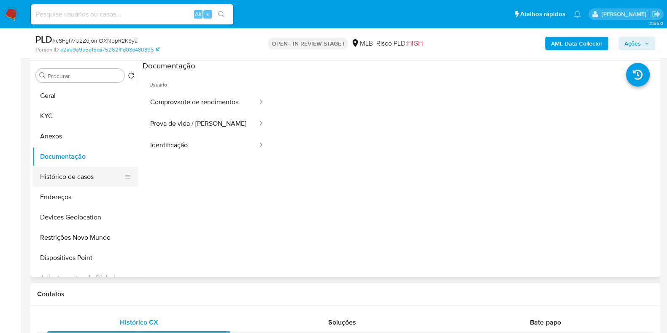
click at [67, 178] on button "Histórico de casos" at bounding box center [81, 177] width 99 height 20
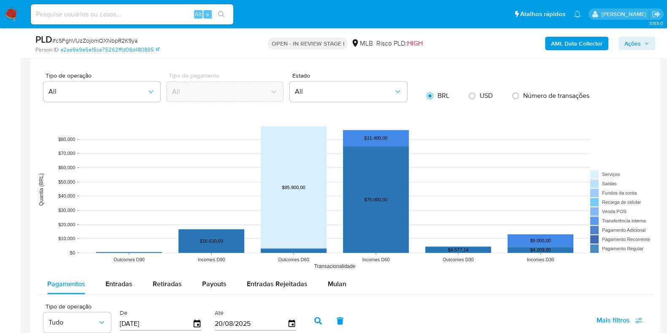
scroll to position [790, 0]
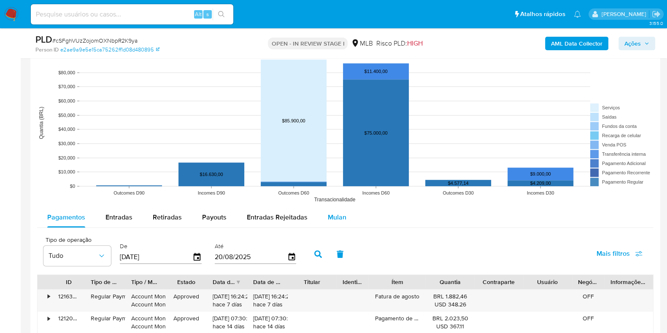
click at [341, 207] on div "Mulan" at bounding box center [337, 217] width 19 height 20
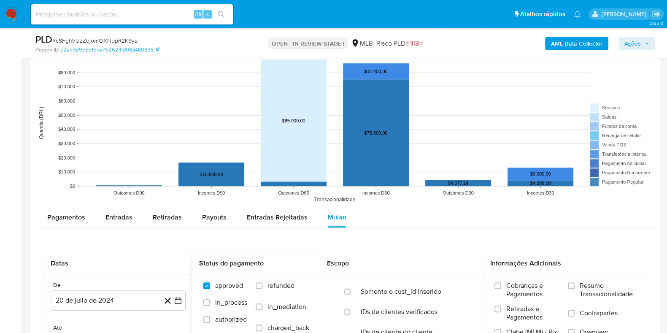
scroll to position [949, 0]
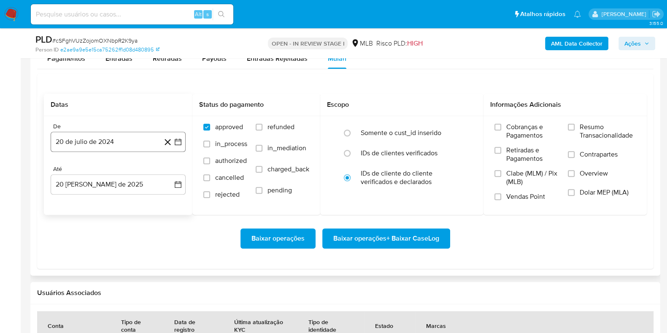
click at [105, 139] on button "20 de julio de 2024" at bounding box center [118, 142] width 135 height 20
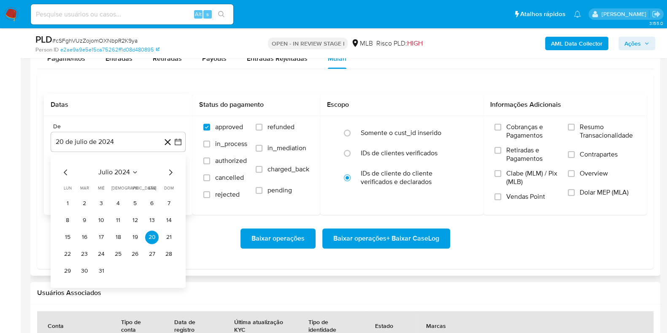
click at [106, 168] on span "julio 2024" at bounding box center [114, 172] width 32 height 8
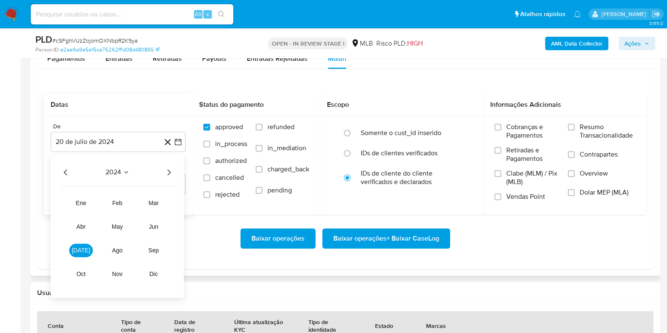
click at [169, 169] on icon "Año siguiente" at bounding box center [169, 172] width 10 height 10
click at [83, 248] on span "[DATE]" at bounding box center [81, 250] width 19 height 7
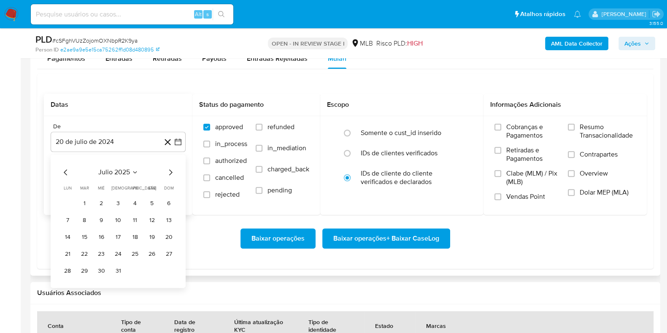
drag, startPoint x: 89, startPoint y: 201, endPoint x: 123, endPoint y: 200, distance: 33.7
click at [89, 200] on button "1" at bounding box center [84, 203] width 13 height 13
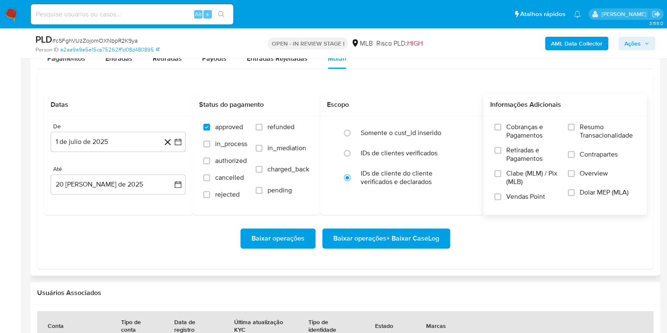
click at [585, 132] on span "Resumo Transacionalidade" at bounding box center [608, 131] width 56 height 17
click at [575, 130] on input "Resumo Transacionalidade" at bounding box center [571, 127] width 7 height 7
click at [409, 237] on span "Baixar operações + Baixar CaseLog" at bounding box center [386, 238] width 106 height 19
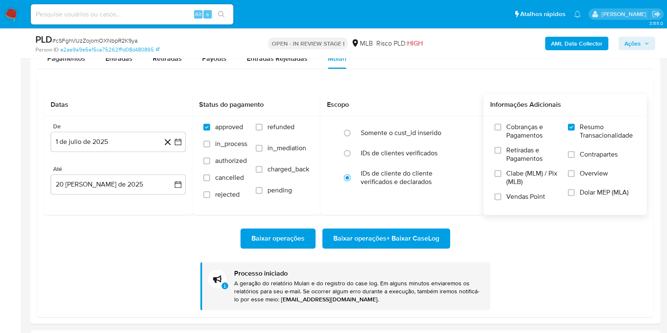
click at [124, 39] on span "# cSFghVUzZojomOXNbpR2K9ya" at bounding box center [94, 40] width 85 height 8
copy span "cSFghVUzZojomOXNbpR2K9ya"
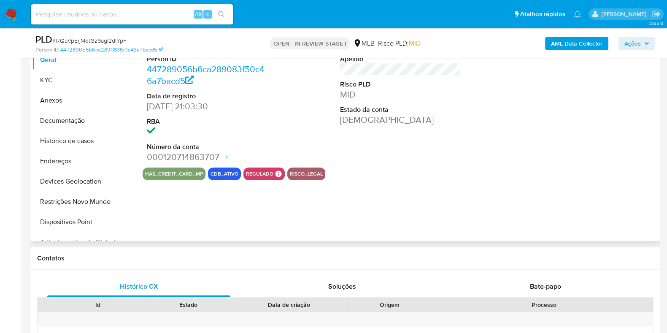
select select "10"
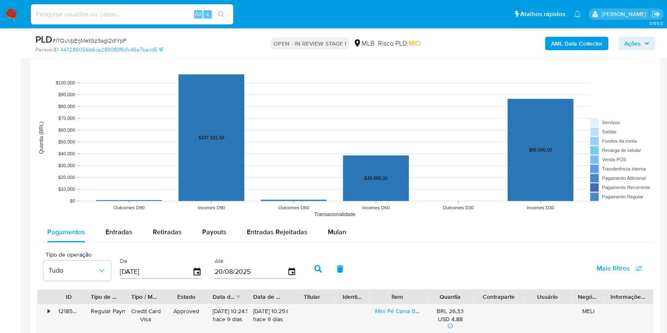
scroll to position [790, 0]
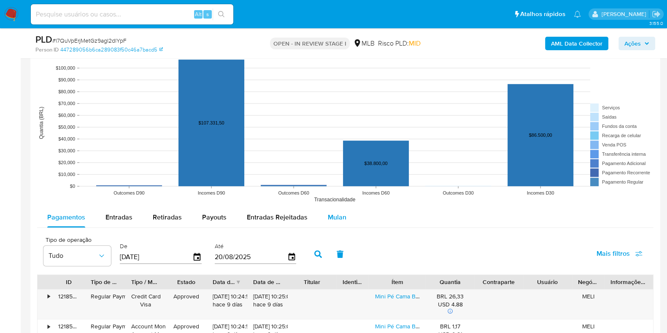
click at [330, 221] on div "Mulan" at bounding box center [337, 217] width 19 height 20
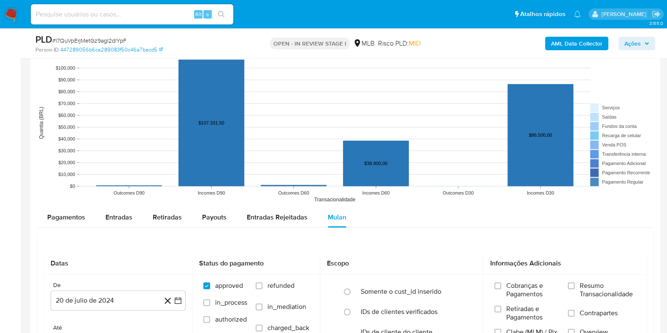
scroll to position [843, 0]
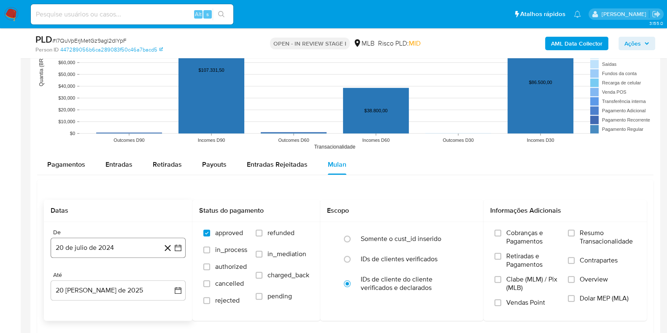
click at [86, 237] on button "20 de julio de 2024" at bounding box center [118, 247] width 135 height 20
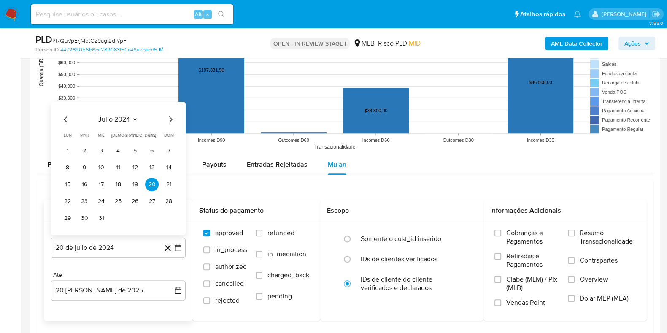
click at [132, 117] on icon "Seleccionar mes y año" at bounding box center [135, 119] width 7 height 7
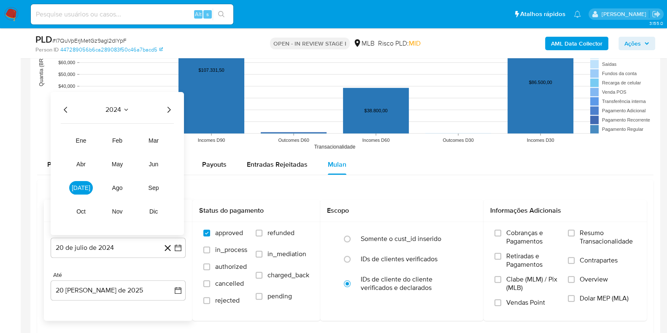
click at [168, 102] on div "2024 2024 ene feb mar abr may jun [DATE] ago sep oct nov dic" at bounding box center [117, 163] width 133 height 143
click at [171, 110] on icon "Año siguiente" at bounding box center [169, 109] width 10 height 10
click at [86, 187] on button "[DATE]" at bounding box center [81, 187] width 24 height 13
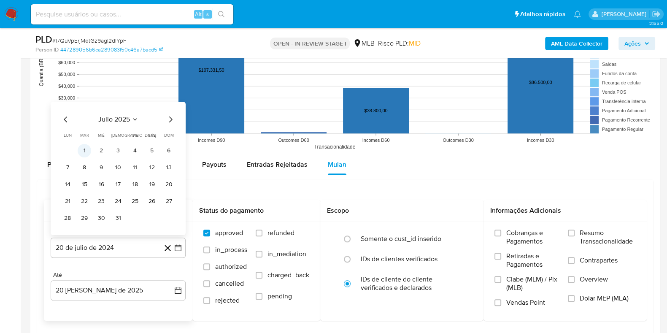
click at [86, 150] on button "1" at bounding box center [84, 149] width 13 height 13
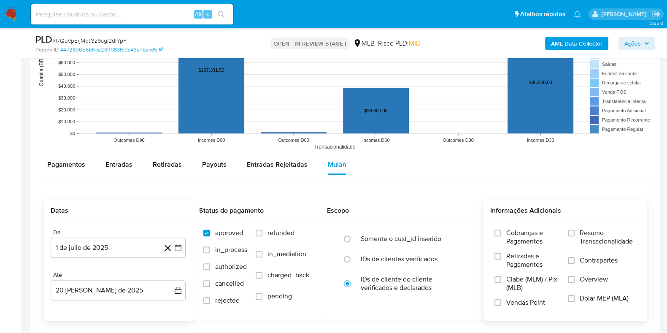
click at [595, 235] on span "Resumo Transacionalidade" at bounding box center [608, 237] width 56 height 17
click at [575, 235] on input "Resumo Transacionalidade" at bounding box center [571, 232] width 7 height 7
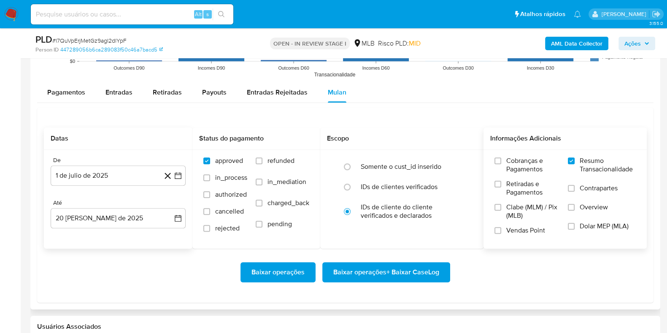
scroll to position [1002, 0]
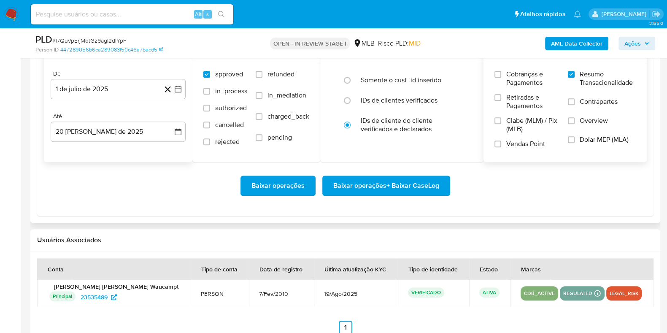
click at [402, 188] on span "Baixar operações + Baixar CaseLog" at bounding box center [386, 185] width 106 height 19
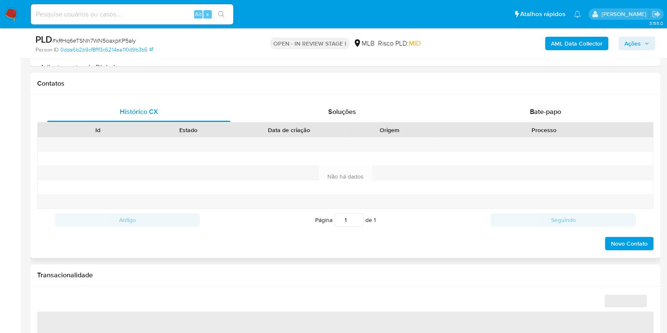
select select "10"
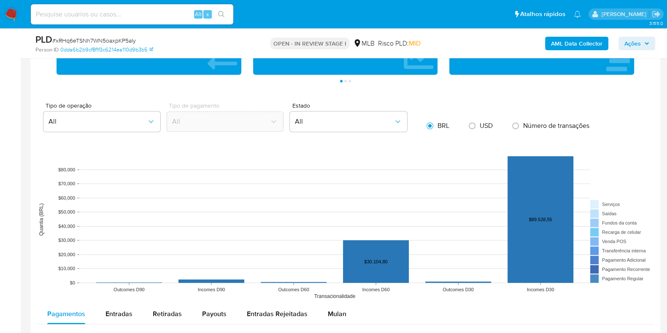
scroll to position [738, 0]
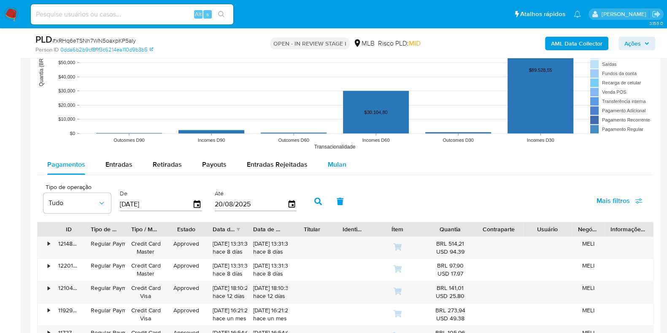
click at [336, 163] on span "Mulan" at bounding box center [337, 164] width 19 height 10
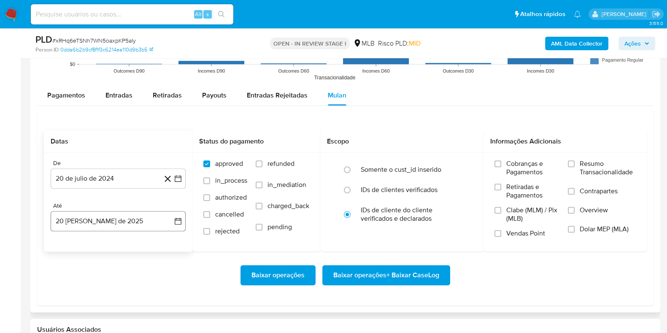
scroll to position [949, 0]
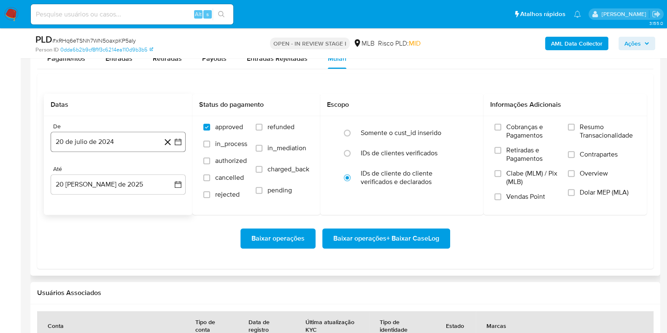
click at [112, 140] on button "20 de julio de 2024" at bounding box center [118, 142] width 135 height 20
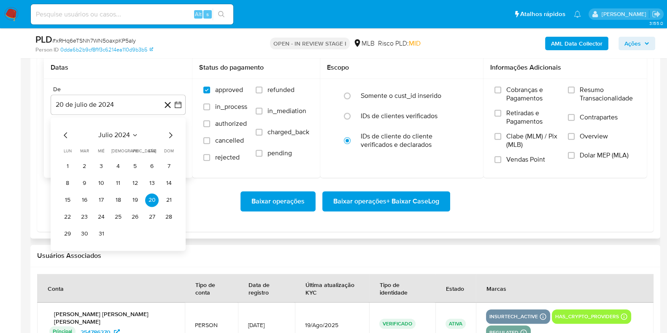
scroll to position [1002, 0]
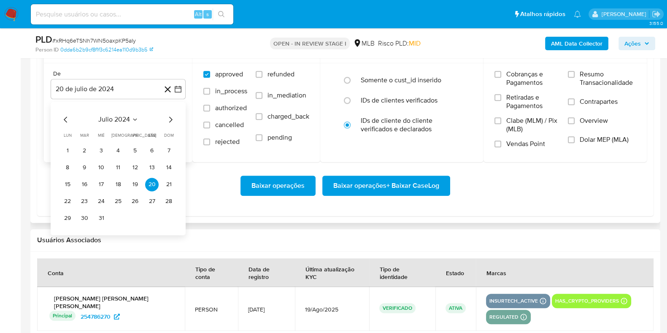
click at [133, 122] on button "julio 2024" at bounding box center [118, 119] width 40 height 8
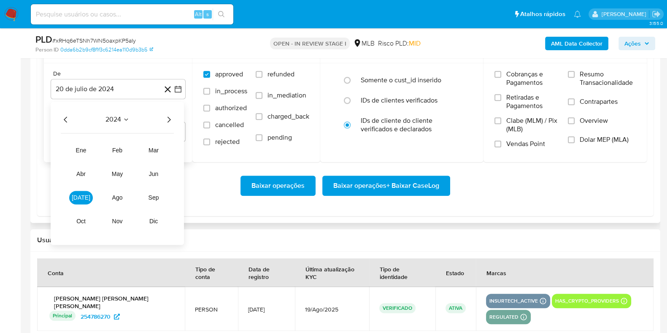
click at [172, 117] on icon "Año siguiente" at bounding box center [169, 119] width 10 height 10
click at [84, 192] on button "jul" at bounding box center [81, 197] width 24 height 13
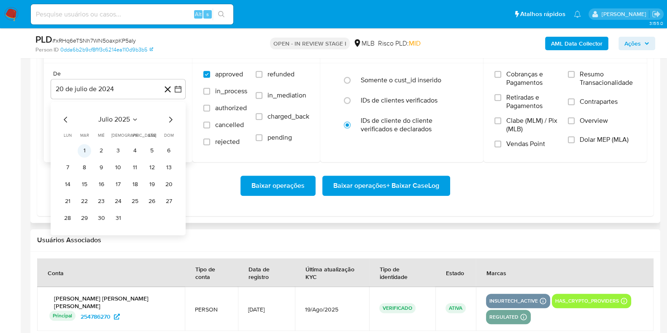
click at [89, 149] on button "1" at bounding box center [84, 150] width 13 height 13
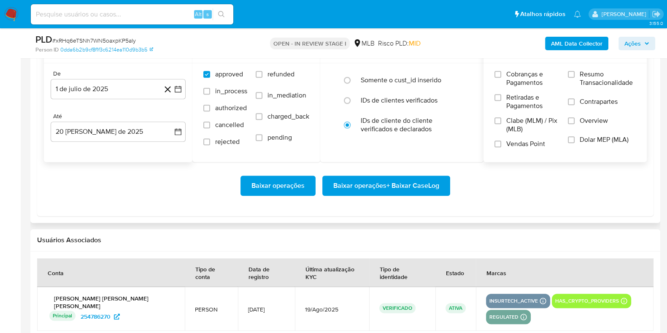
click at [585, 76] on span "Resumo Transacionalidade" at bounding box center [608, 78] width 56 height 17
click at [575, 76] on input "Resumo Transacionalidade" at bounding box center [571, 74] width 7 height 7
click at [432, 189] on span "Baixar operações + Baixar CaseLog" at bounding box center [386, 185] width 106 height 19
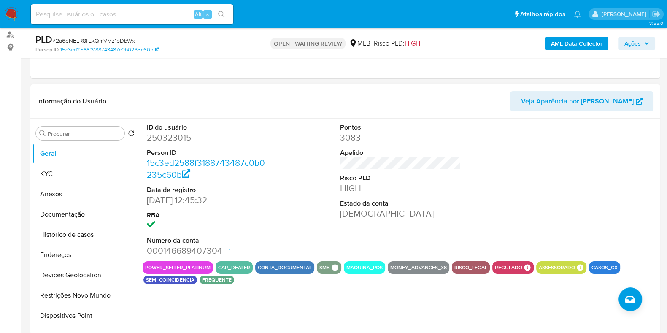
scroll to position [52, 0]
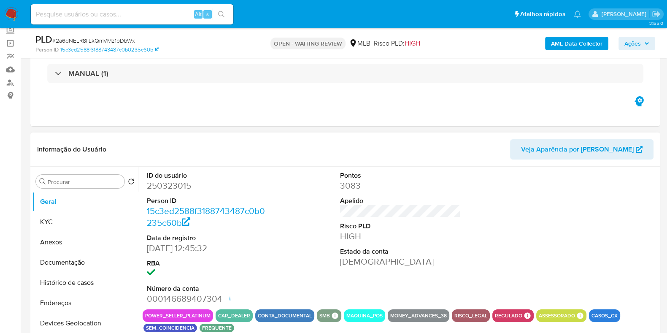
click at [170, 189] on dd "250323015" at bounding box center [207, 186] width 121 height 12
copy dd "250323015"
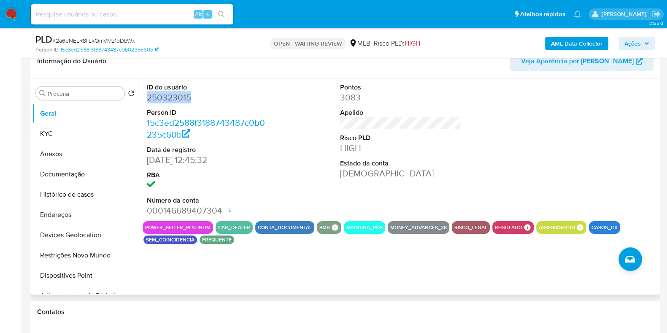
scroll to position [158, 0]
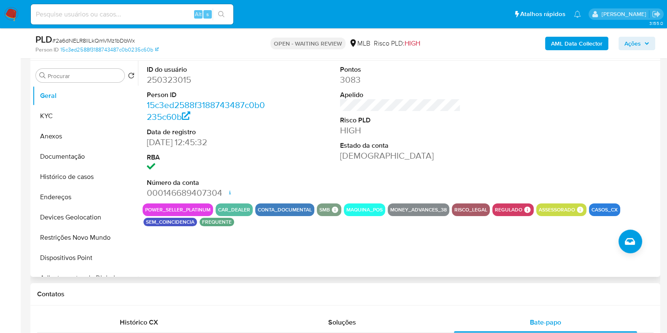
click at [292, 131] on div "ID do usuário 250323015 Person ID 15c3ed2588f3188743487c0b0235c60b Data de regi…" at bounding box center [400, 132] width 515 height 143
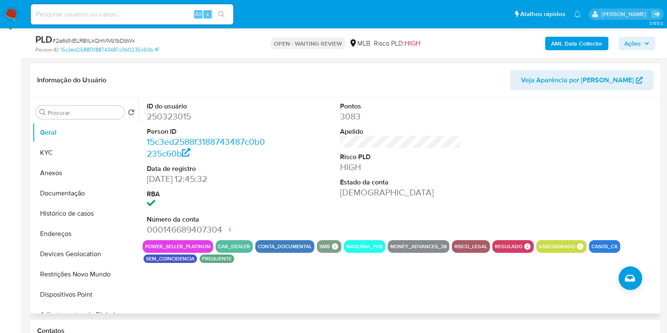
scroll to position [105, 0]
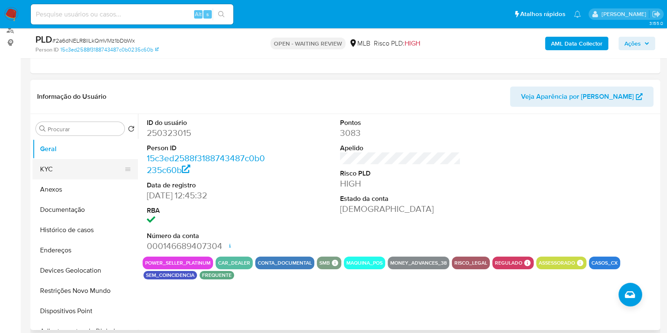
click at [54, 166] on button "KYC" at bounding box center [81, 169] width 99 height 20
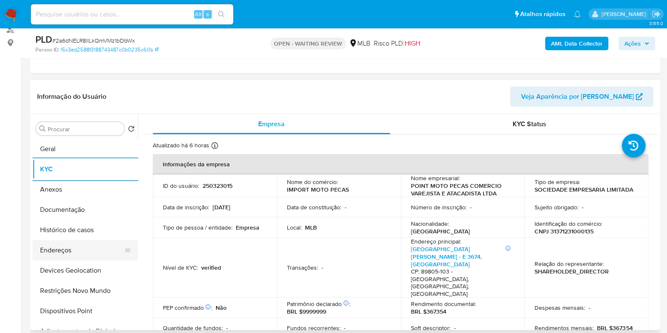
click at [65, 249] on button "Endereços" at bounding box center [81, 250] width 99 height 20
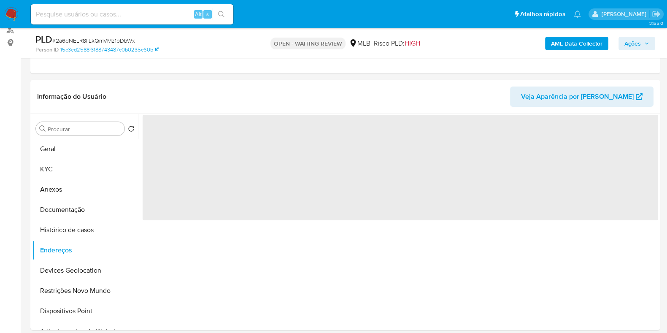
scroll to position [158, 0]
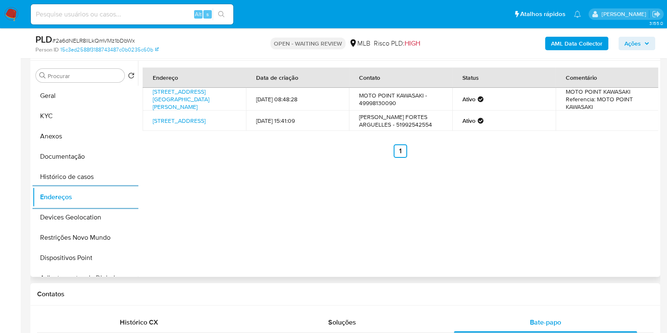
drag, startPoint x: 72, startPoint y: 214, endPoint x: 151, endPoint y: 227, distance: 80.4
click at [72, 214] on button "Devices Geolocation" at bounding box center [84, 217] width 105 height 20
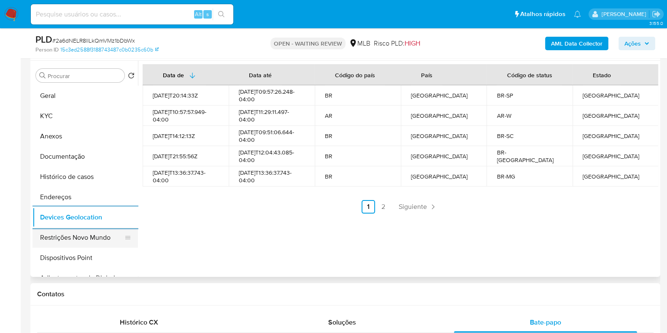
drag, startPoint x: 59, startPoint y: 236, endPoint x: 64, endPoint y: 239, distance: 5.7
click at [59, 236] on button "Restrições Novo Mundo" at bounding box center [81, 237] width 99 height 20
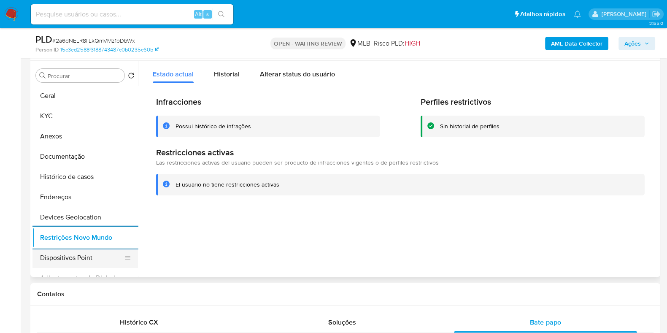
drag, startPoint x: 73, startPoint y: 256, endPoint x: 80, endPoint y: 256, distance: 7.6
click at [76, 256] on button "Dispositivos Point" at bounding box center [81, 258] width 99 height 20
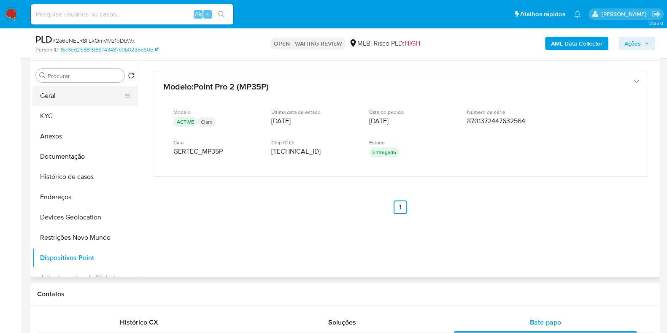
click at [66, 97] on button "Geral" at bounding box center [81, 96] width 99 height 20
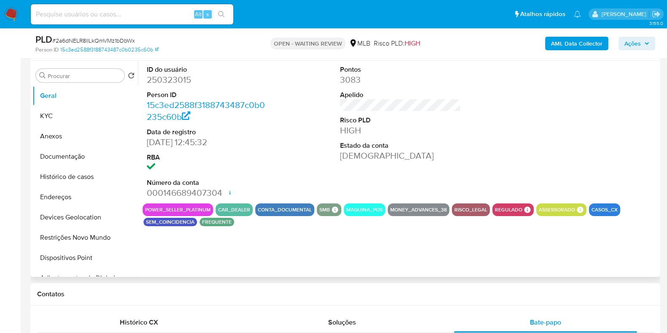
click at [171, 76] on dd "250323015" at bounding box center [207, 80] width 121 height 12
copy dd "250323015"
click at [583, 41] on b "AML Data Collector" at bounding box center [576, 43] width 51 height 13
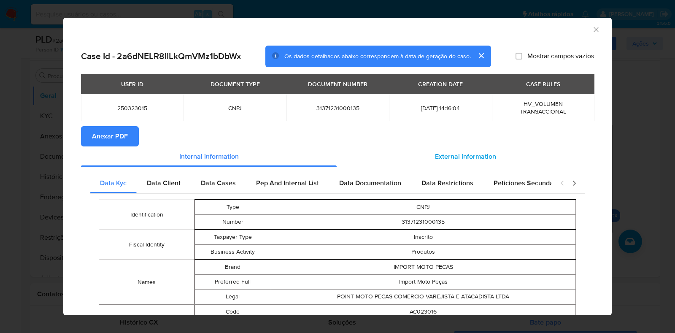
click at [448, 148] on div "External information" at bounding box center [465, 156] width 257 height 20
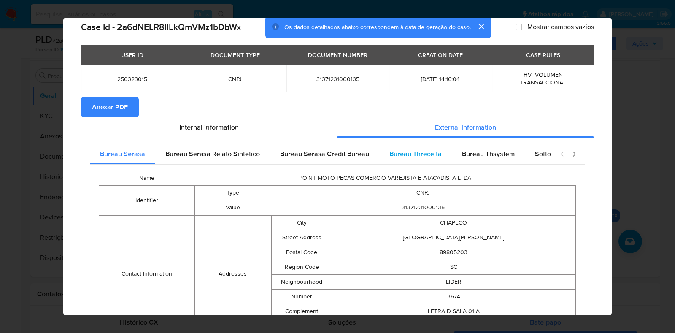
scroll to position [51, 0]
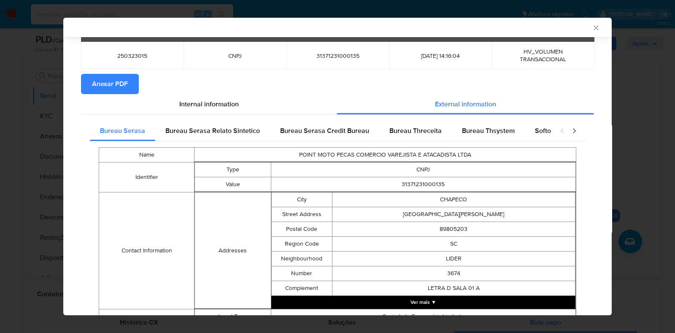
click at [571, 132] on div "closure-recommendation-modal" at bounding box center [568, 131] width 34 height 20
click at [570, 132] on icon "closure-recommendation-modal" at bounding box center [574, 131] width 8 height 8
click at [244, 132] on span "Softon" at bounding box center [246, 131] width 20 height 10
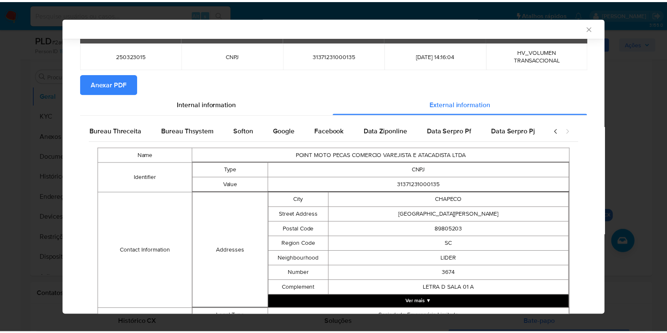
scroll to position [0, 0]
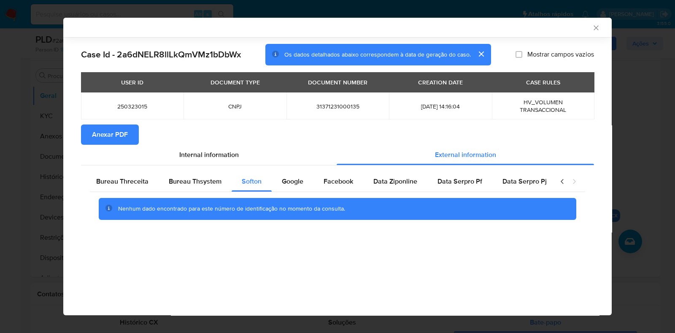
click at [103, 132] on span "Anexar PDF" at bounding box center [110, 134] width 36 height 19
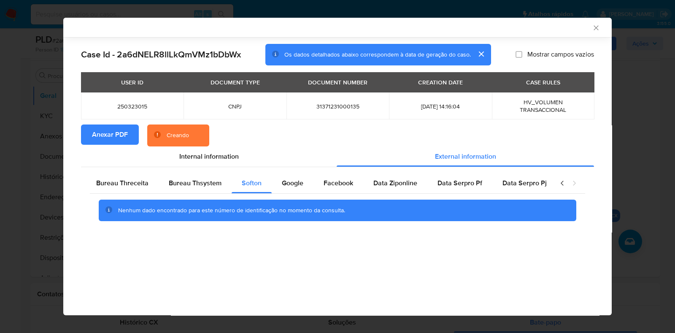
click at [642, 129] on div "AML Data Collector Case Id - 2a6dNELR8llLkQmVMz1bDbWx Os dados detalhados abaix…" at bounding box center [337, 166] width 675 height 333
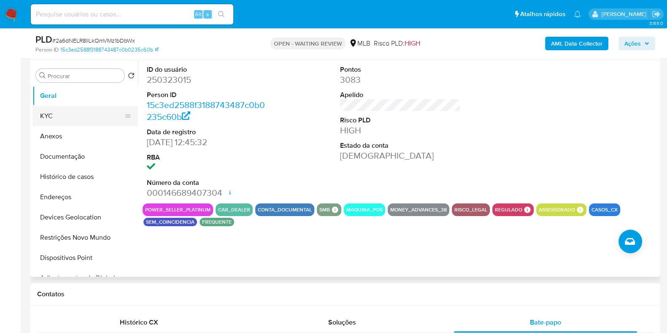
click at [81, 116] on button "KYC" at bounding box center [81, 116] width 99 height 20
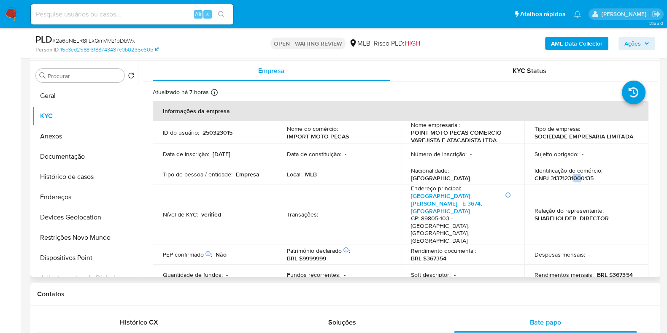
drag, startPoint x: 577, startPoint y: 175, endPoint x: 573, endPoint y: 178, distance: 5.1
click at [573, 178] on p "CNPJ 31371231000135" at bounding box center [563, 178] width 59 height 8
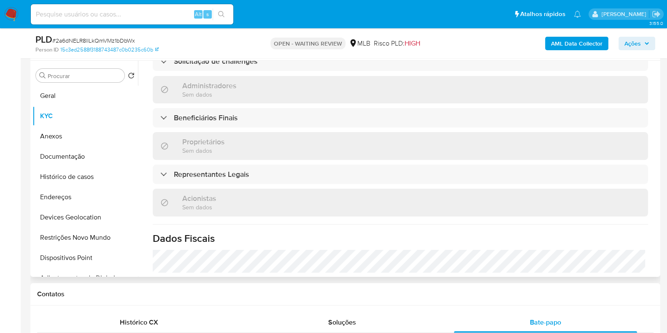
scroll to position [523, 0]
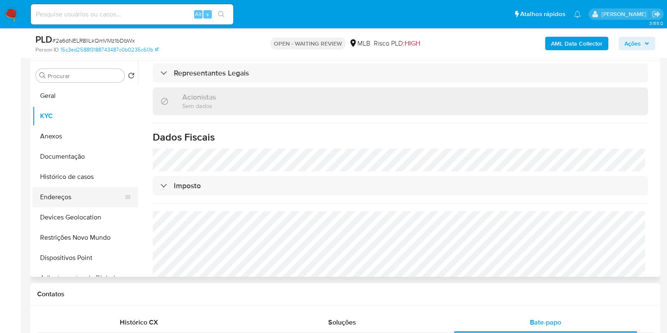
click at [65, 199] on button "Endereços" at bounding box center [81, 197] width 99 height 20
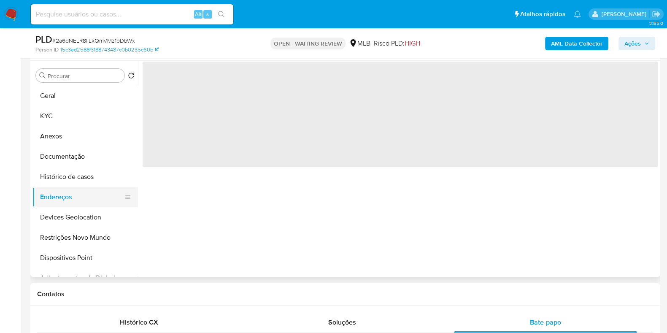
scroll to position [0, 0]
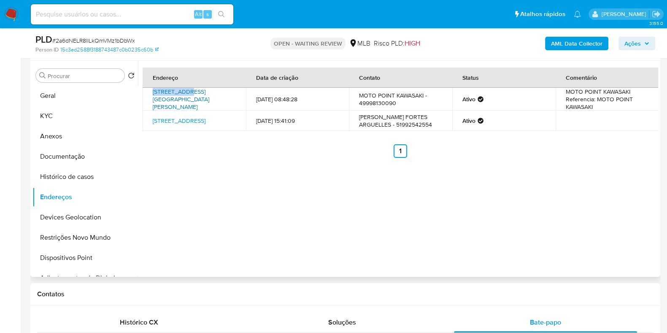
drag, startPoint x: 148, startPoint y: 92, endPoint x: 186, endPoint y: 92, distance: 38.0
click at [186, 92] on td "Avenida Fernando Machado - D 3674, Chapecó, Santa Catarina, 89805203, Brasil 36…" at bounding box center [194, 99] width 103 height 23
drag, startPoint x: 150, startPoint y: 113, endPoint x: 230, endPoint y: 123, distance: 80.8
click at [230, 123] on td "Rua Papoulas 322, Gramado, Rio Grande Do Sul, 95670564, Brasil 322" at bounding box center [194, 121] width 103 height 20
copy link "Rua Papoulas 322, Gramado, Rio Grande Do Sul, 95670564"
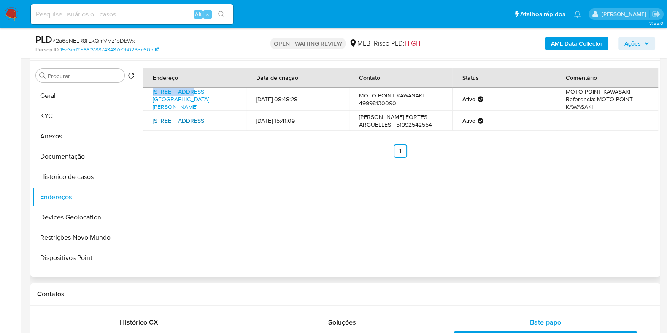
click at [205, 121] on link "Rua Papoulas 322, Gramado, Rio Grande Do Sul, 95670564, Brasil 322" at bounding box center [179, 120] width 53 height 8
click at [63, 156] on button "Documentação" at bounding box center [81, 156] width 99 height 20
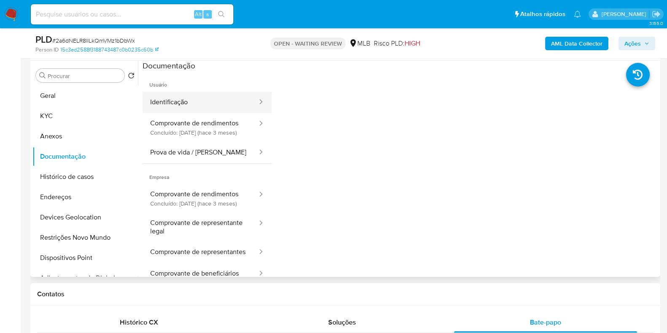
click at [230, 104] on button "Identificação" at bounding box center [201, 103] width 116 height 22
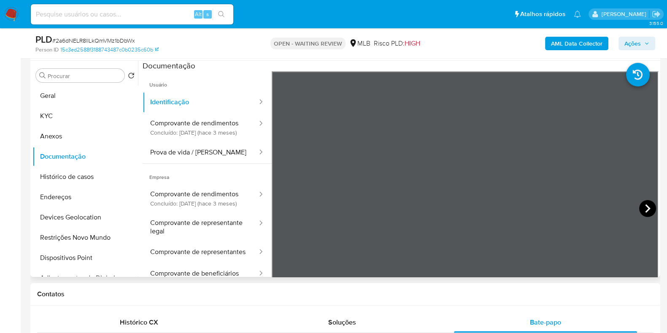
click at [645, 210] on icon at bounding box center [647, 208] width 17 height 17
click at [56, 113] on button "KYC" at bounding box center [81, 116] width 99 height 20
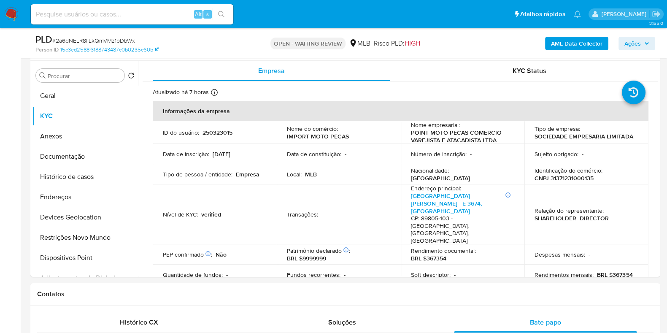
click at [569, 183] on td "Identificação do comércio : CNPJ 31371231000135" at bounding box center [586, 174] width 124 height 20
click at [569, 179] on p "CNPJ 31371231000135" at bounding box center [563, 178] width 59 height 8
copy p "31371231000135"
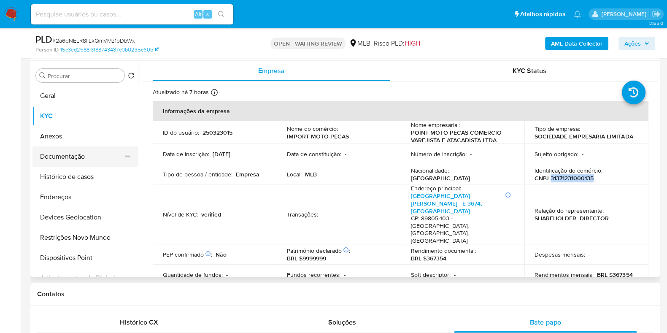
click at [66, 164] on button "Documentação" at bounding box center [81, 156] width 99 height 20
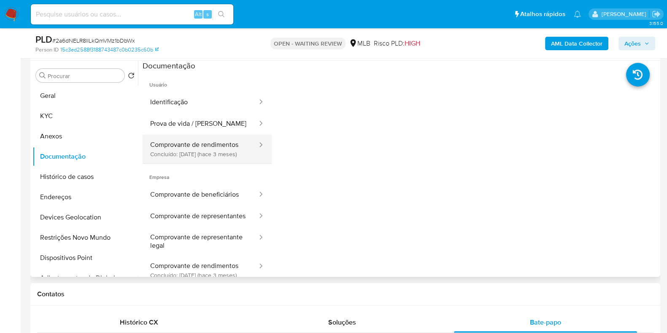
click at [228, 157] on button "Comprovante de rendimentos Concluído: 15/05/2025 (hace 3 meses)" at bounding box center [201, 149] width 116 height 29
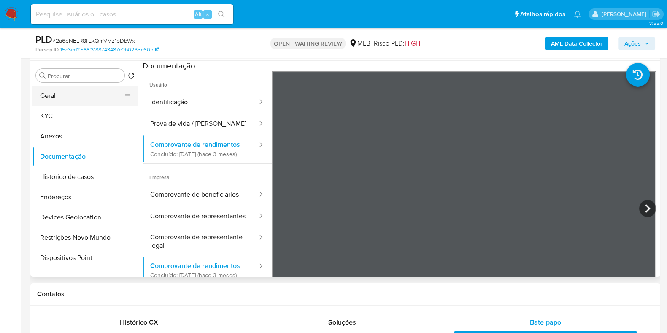
click at [60, 92] on button "Geral" at bounding box center [81, 96] width 99 height 20
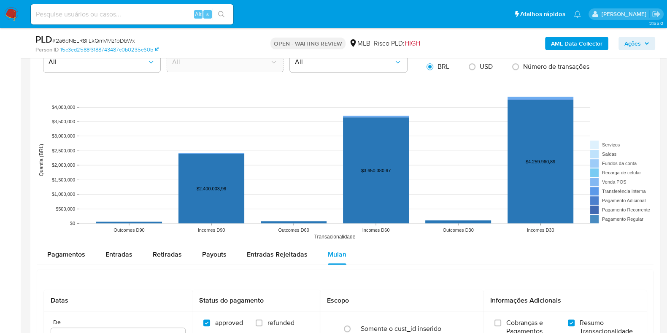
scroll to position [896, 0]
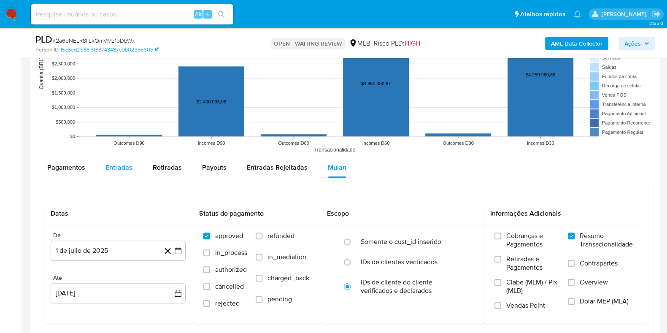
click at [122, 163] on span "Entradas" at bounding box center [118, 167] width 27 height 10
select select "10"
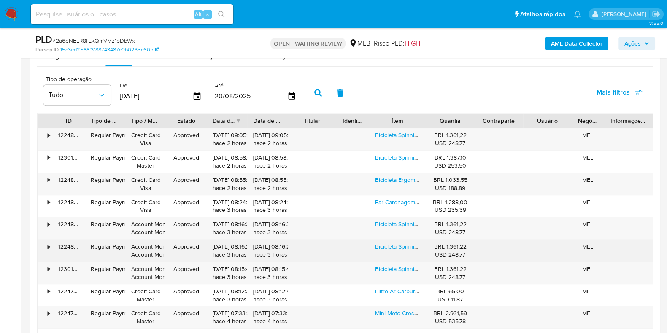
scroll to position [1055, 0]
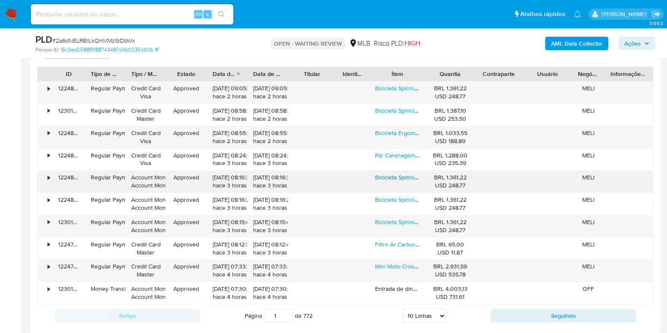
click at [398, 176] on link "Bicicleta Spinning Ergométrica Roda Inércia 13kgs Mbx Fit" at bounding box center [450, 177] width 150 height 8
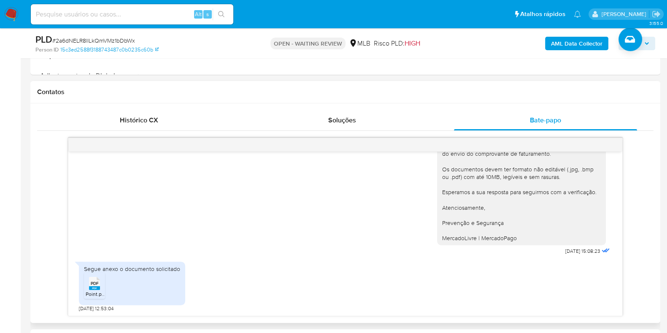
scroll to position [475, 0]
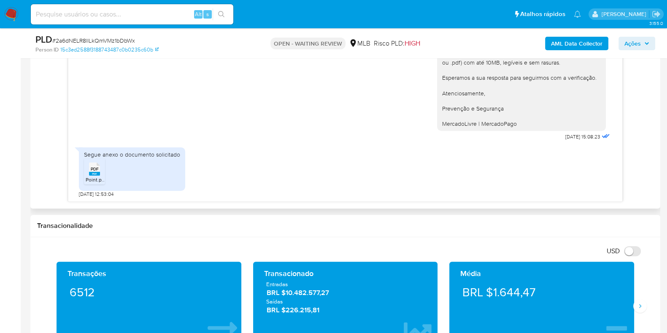
click at [93, 169] on span "PDF" at bounding box center [95, 168] width 8 height 5
click at [636, 39] on span "Ações" at bounding box center [632, 43] width 16 height 13
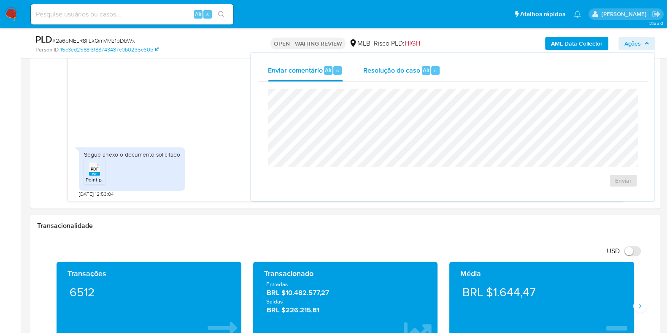
click at [394, 65] on span "Resolução do caso" at bounding box center [391, 70] width 57 height 10
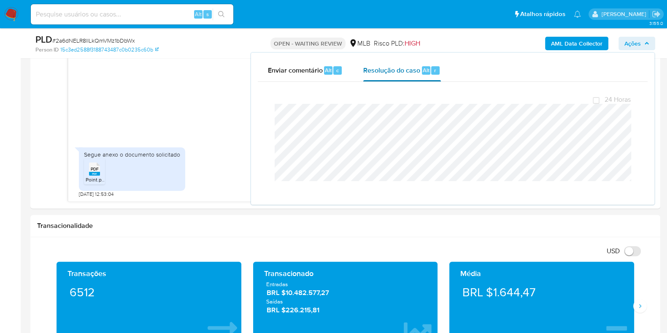
click at [402, 68] on span "Resolução do caso" at bounding box center [391, 70] width 57 height 10
click at [301, 71] on span "Enviar comentário" at bounding box center [295, 70] width 55 height 10
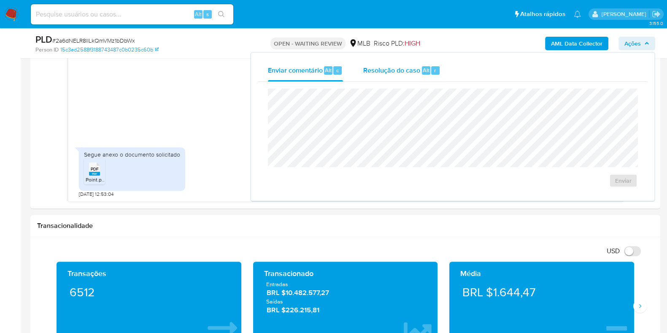
click at [394, 72] on span "Resolução do caso" at bounding box center [391, 70] width 57 height 10
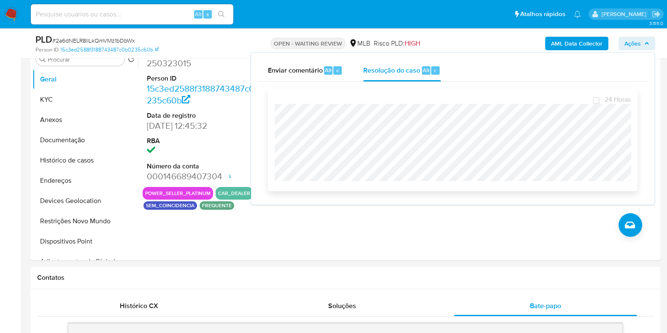
scroll to position [105, 0]
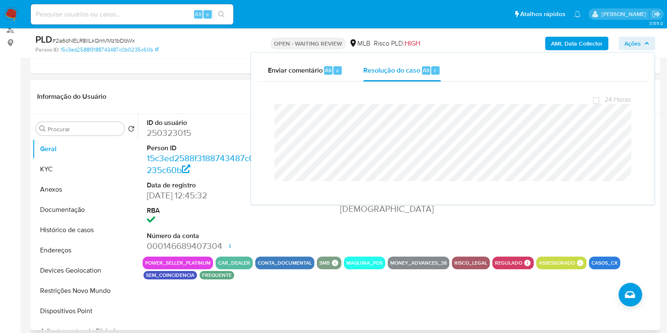
click at [227, 143] on dt "Person ID" at bounding box center [207, 147] width 121 height 9
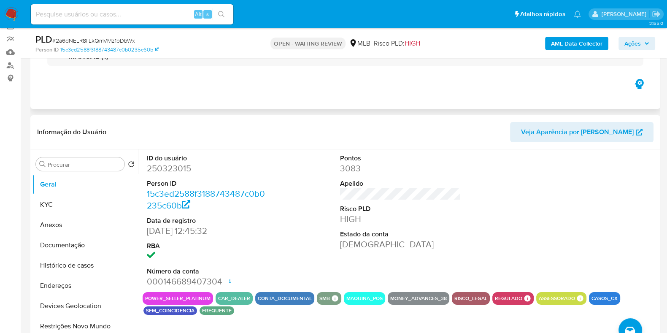
scroll to position [0, 0]
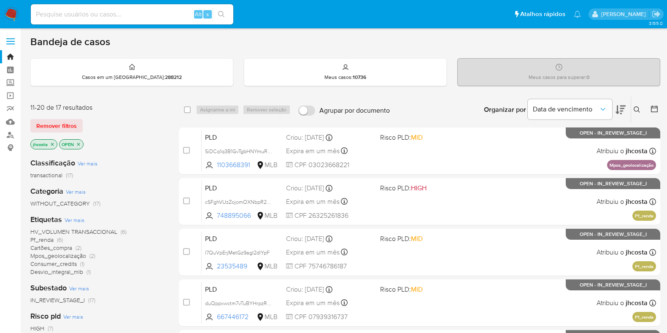
scroll to position [181, 0]
